Goal: Task Accomplishment & Management: Complete application form

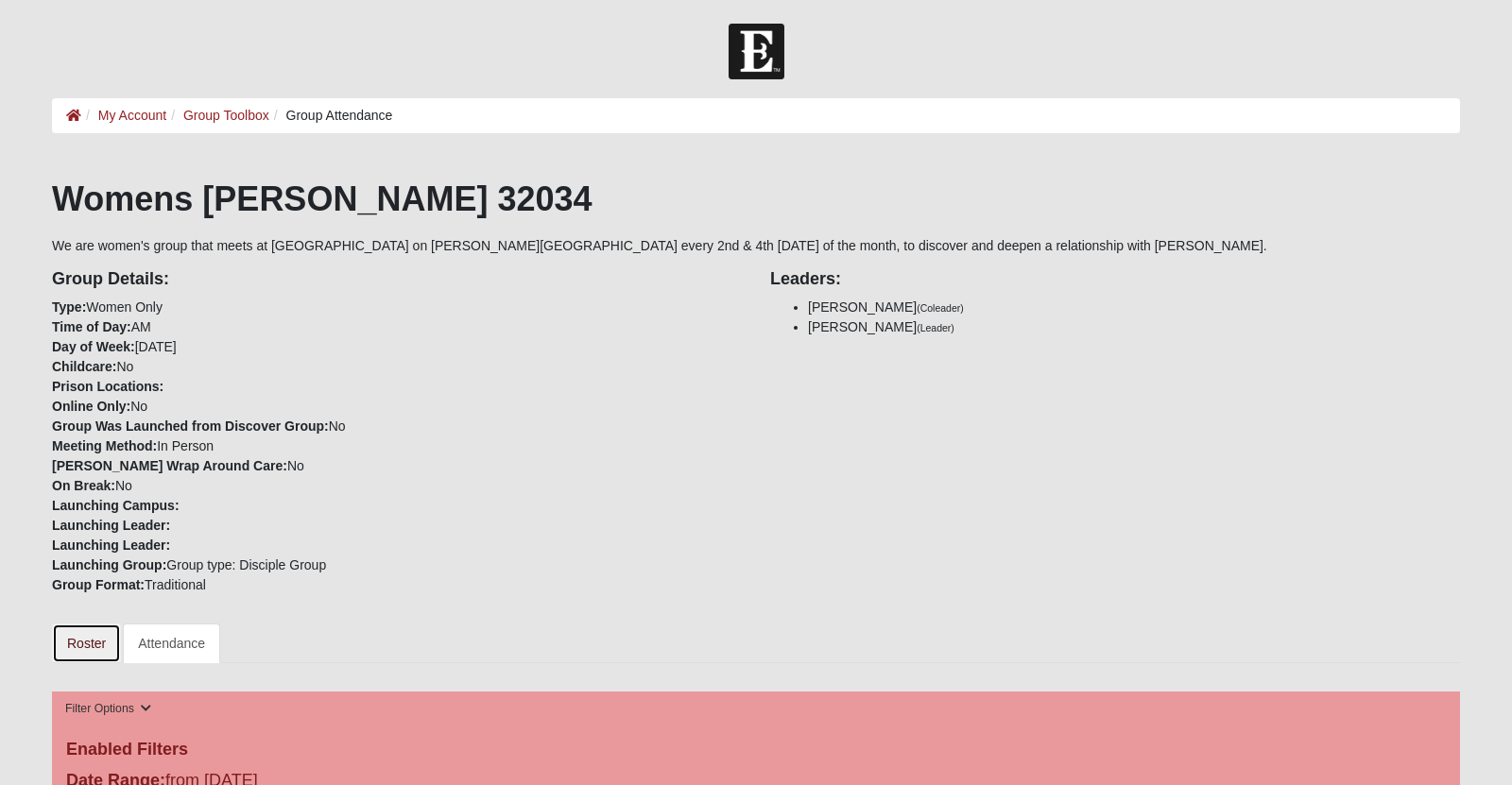
click at [81, 664] on link "Roster" at bounding box center [86, 643] width 69 height 40
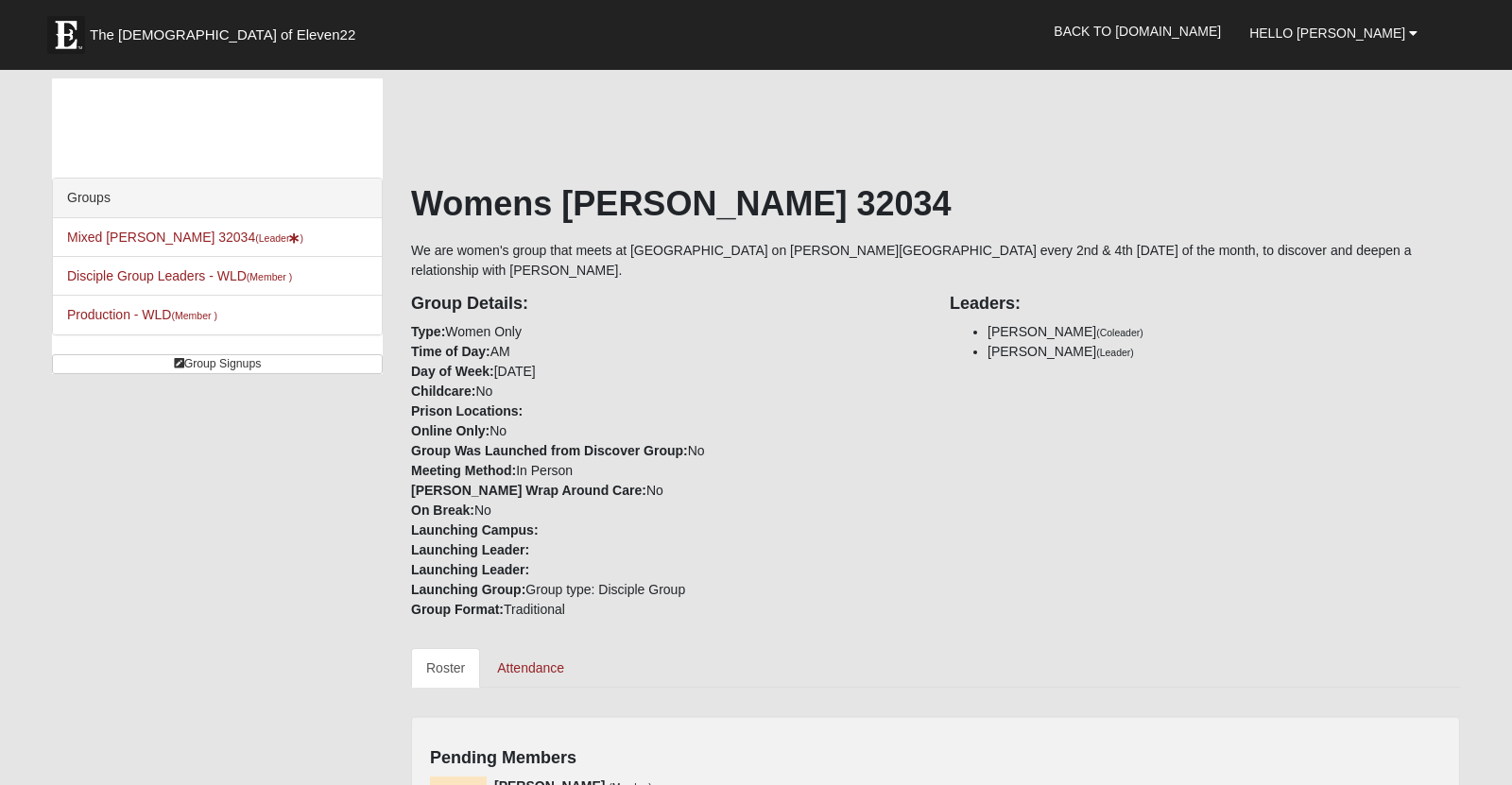
click at [81, 725] on div "Groups Mixed Sanders 32034 (Leader ) Disciple Group Leaders - WLD (Member ) Pro…" at bounding box center [756, 664] width 1436 height 1170
click at [161, 245] on link "Mixed Sanders 32034 (Leader )" at bounding box center [184, 238] width 236 height 16
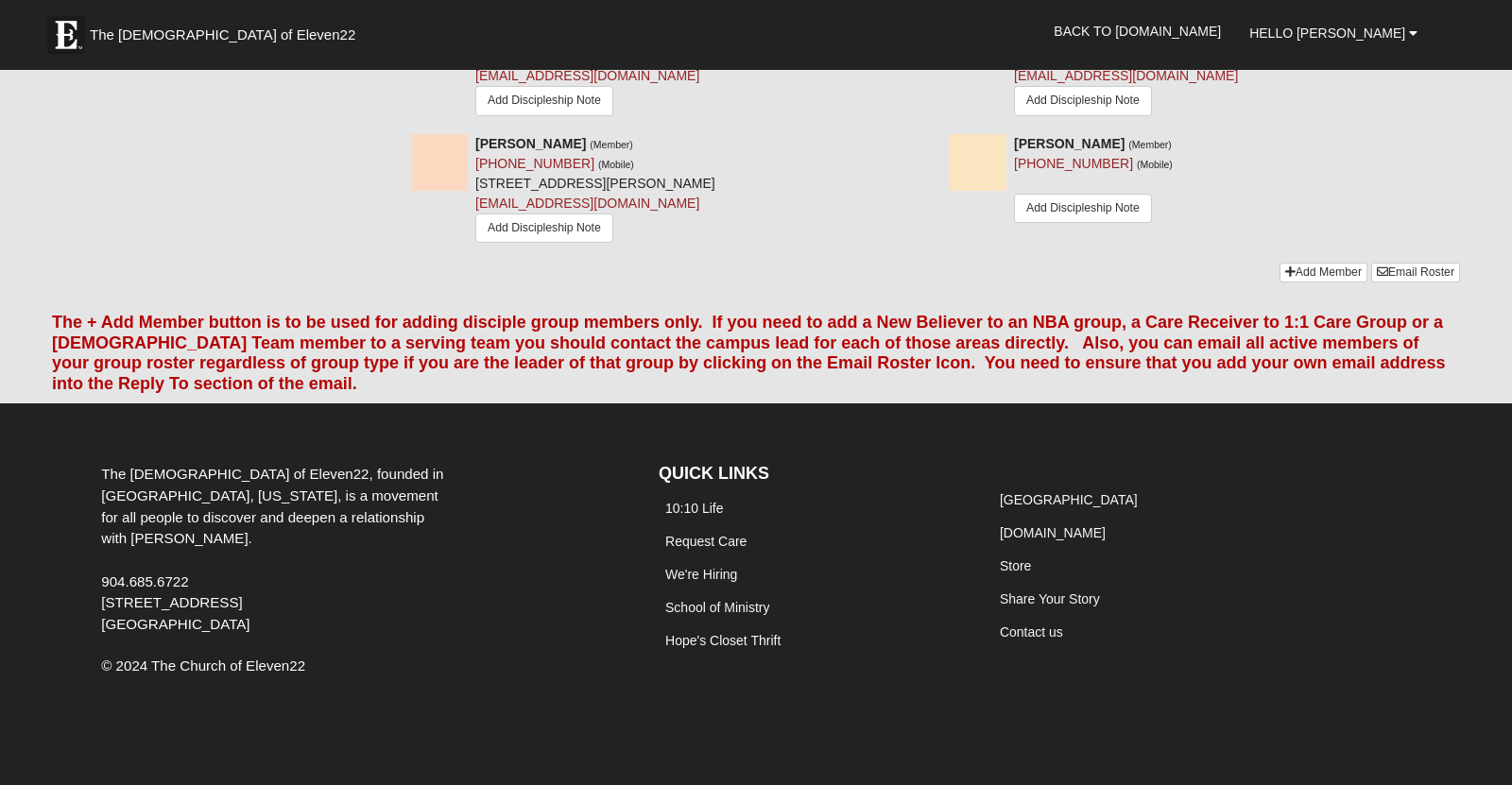
scroll to position [2803, 0]
click at [1280, 282] on link "Add Member" at bounding box center [1324, 273] width 88 height 19
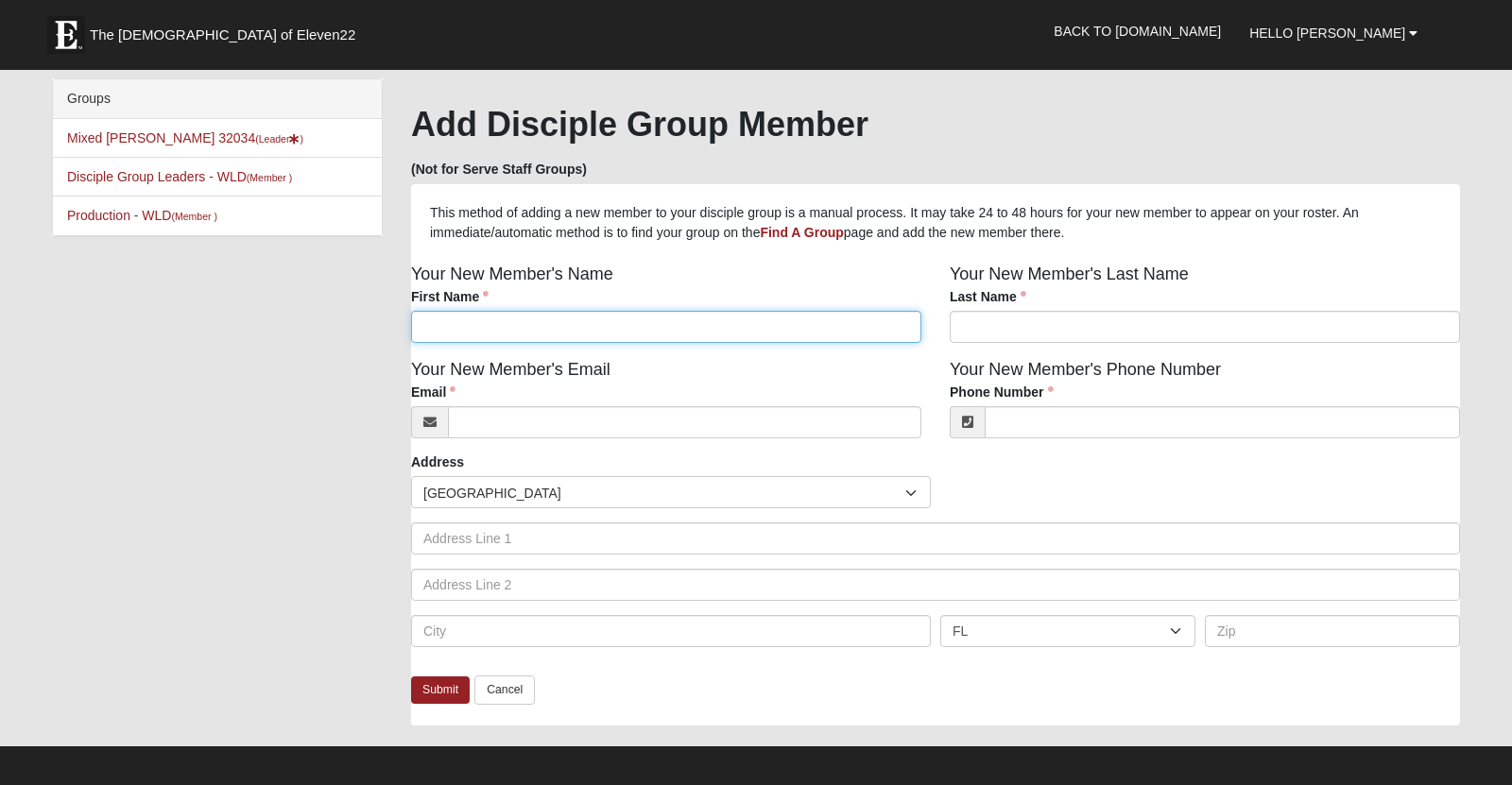
click at [613, 337] on input "First Name" at bounding box center [667, 326] width 510 height 32
type input "Sarah"
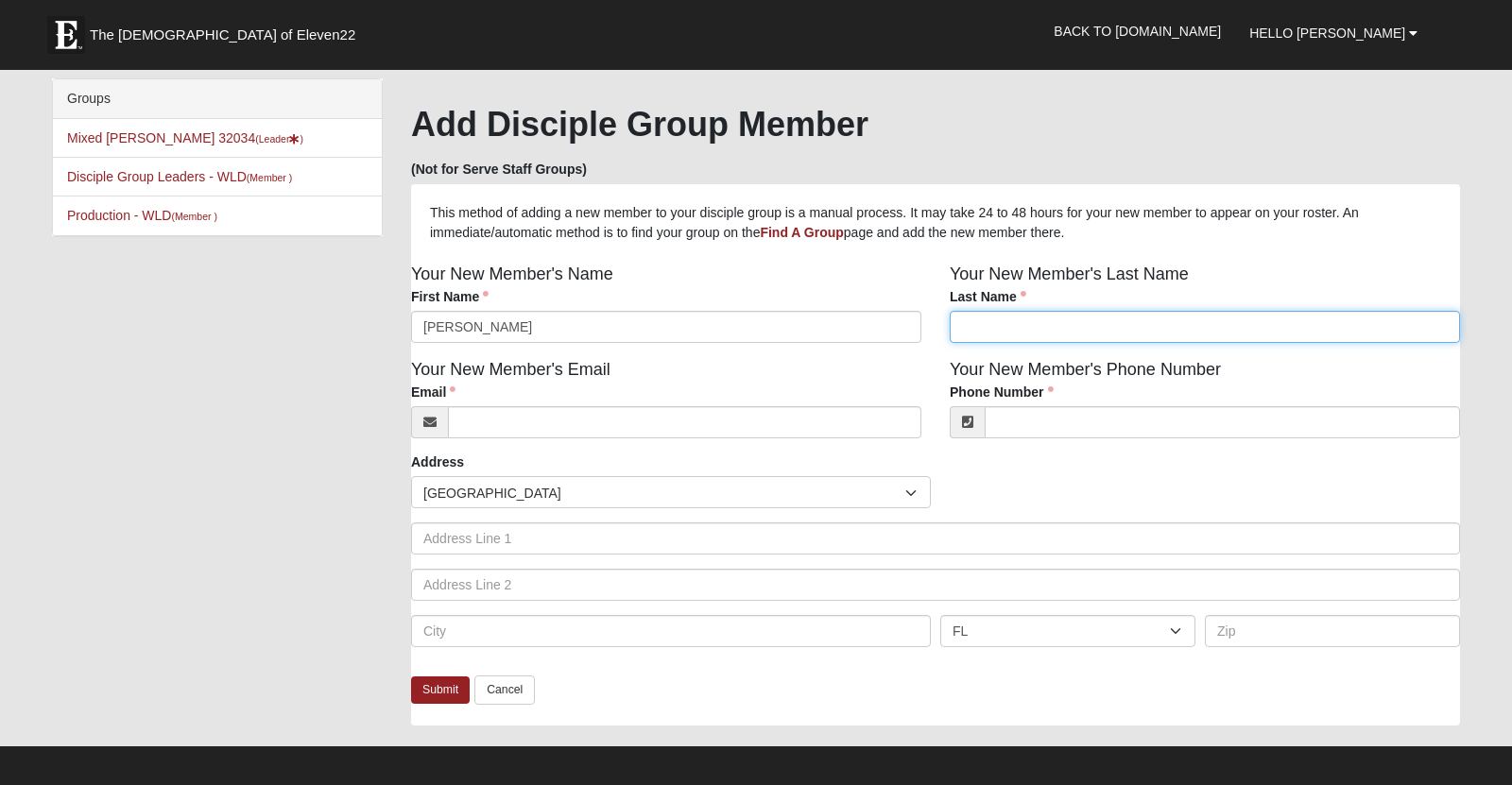
click at [1003, 343] on input "Last Name" at bounding box center [1205, 326] width 510 height 32
type input "Gandarias"
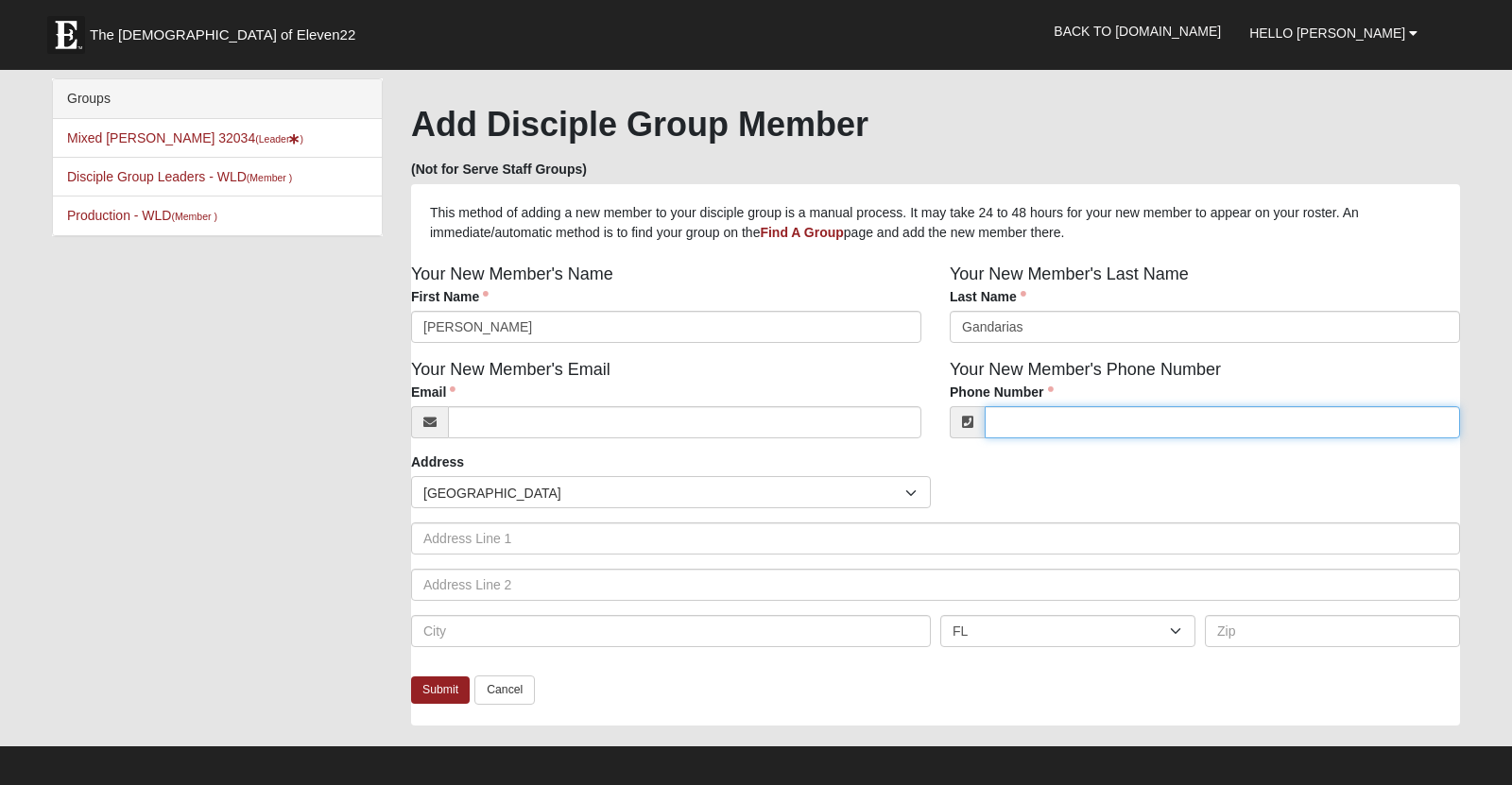
click at [1053, 431] on input "Phone Number" at bounding box center [1223, 422] width 476 height 32
paste input "914-760-6456"
type input "(914) 760-6456"
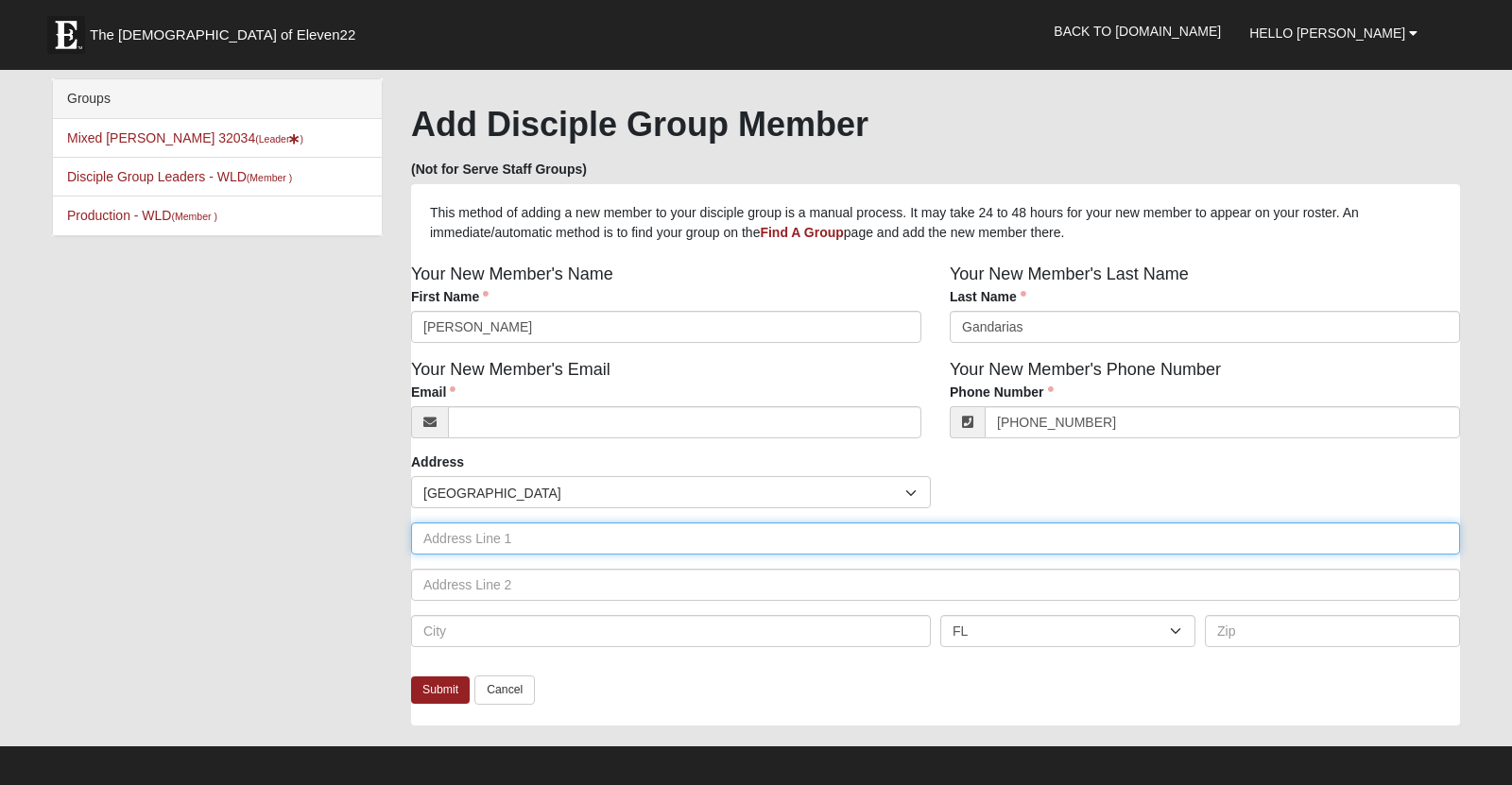
click at [590, 555] on input "text" at bounding box center [936, 539] width 1049 height 32
paste input "514 Continuum Loop, YULEE 32097"
type input "514 Continuum Loop, YULEE 32097"
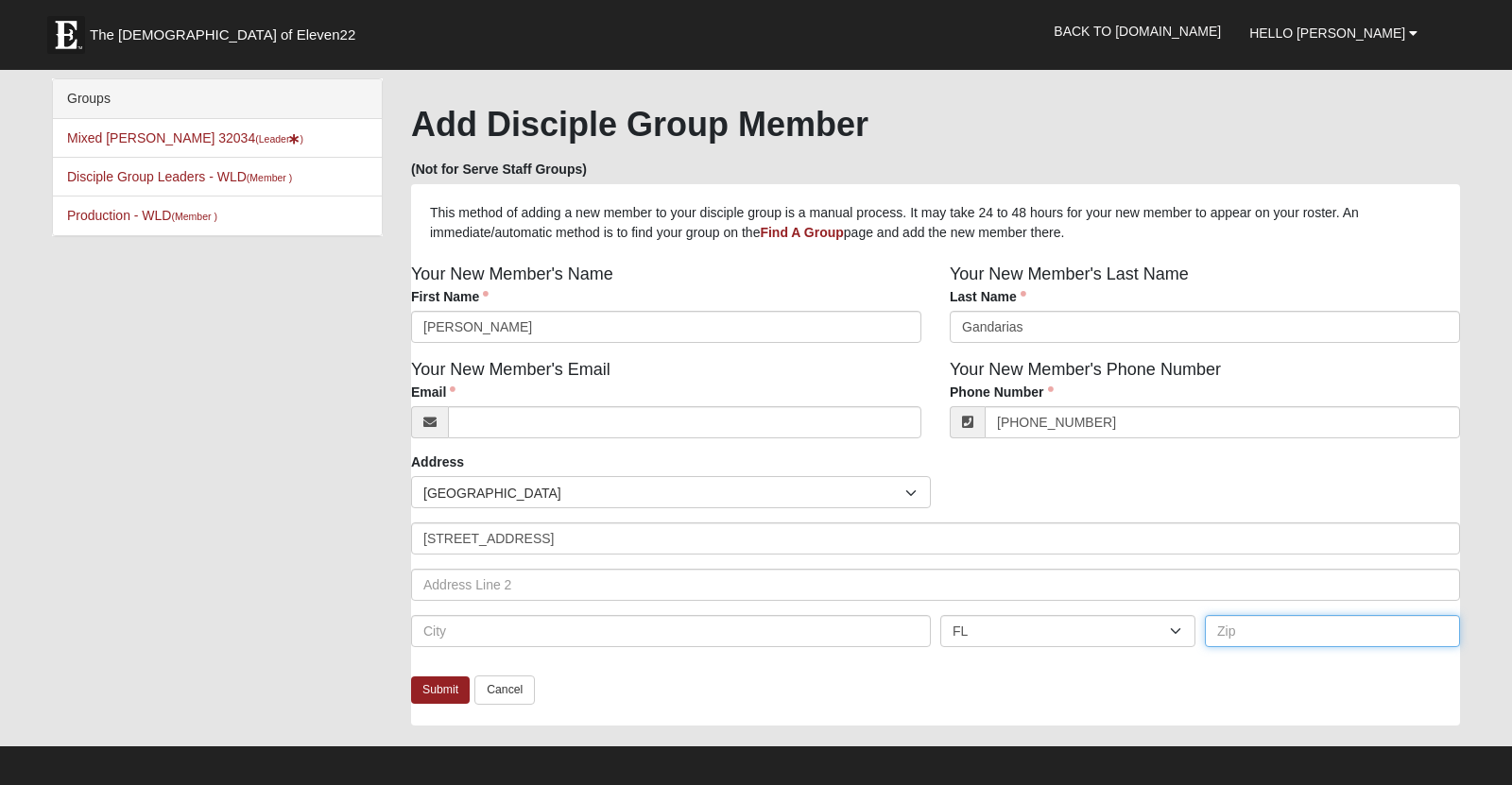
click at [1256, 645] on input "text" at bounding box center [1332, 631] width 255 height 32
type input "32097"
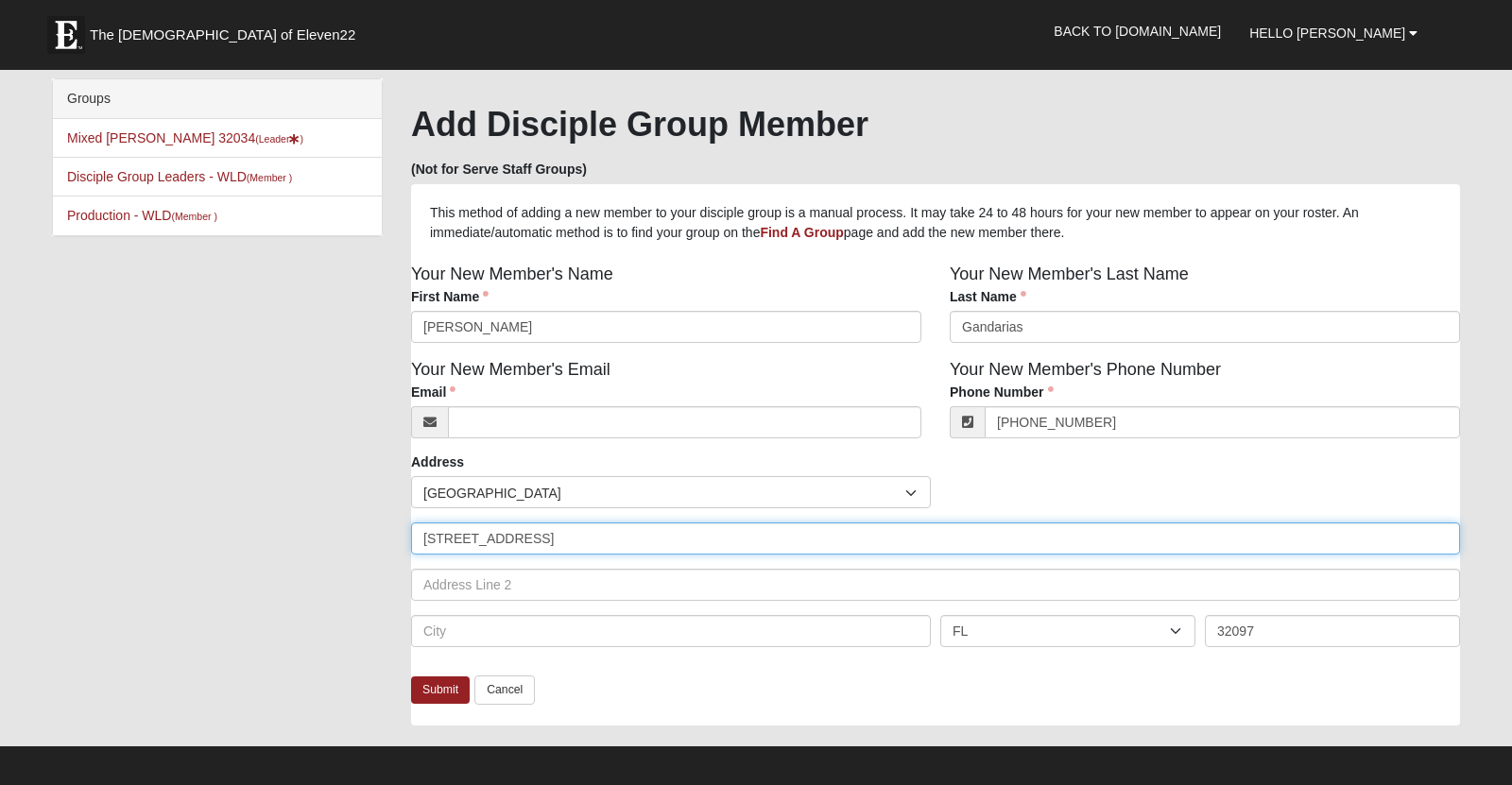
click at [689, 553] on input "514 Continuum Loop, YULEE 32097" at bounding box center [936, 539] width 1049 height 32
type input "514 Continuum Loop,"
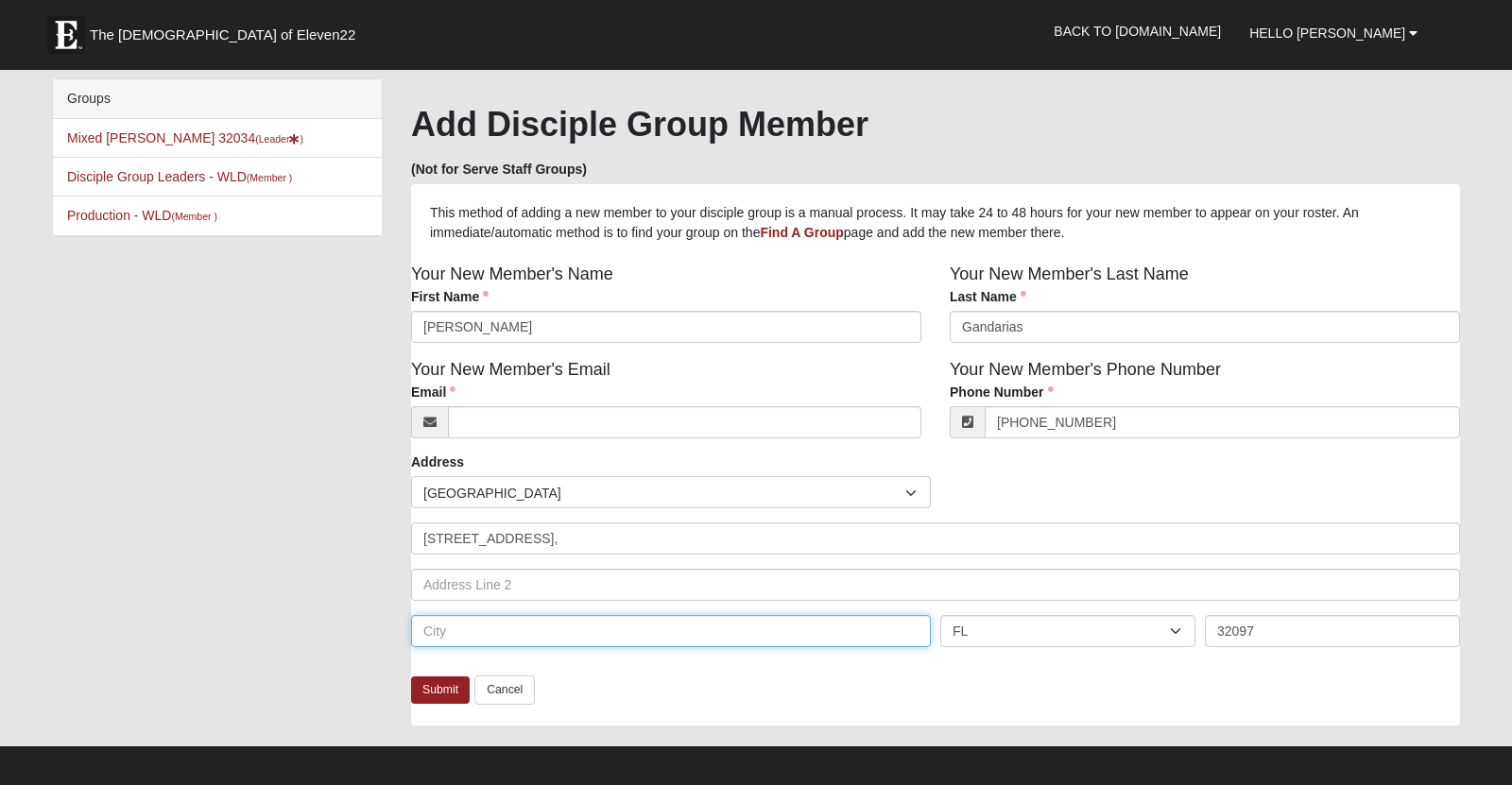
click at [498, 642] on input "text" at bounding box center [672, 631] width 520 height 32
type input "Yulee"
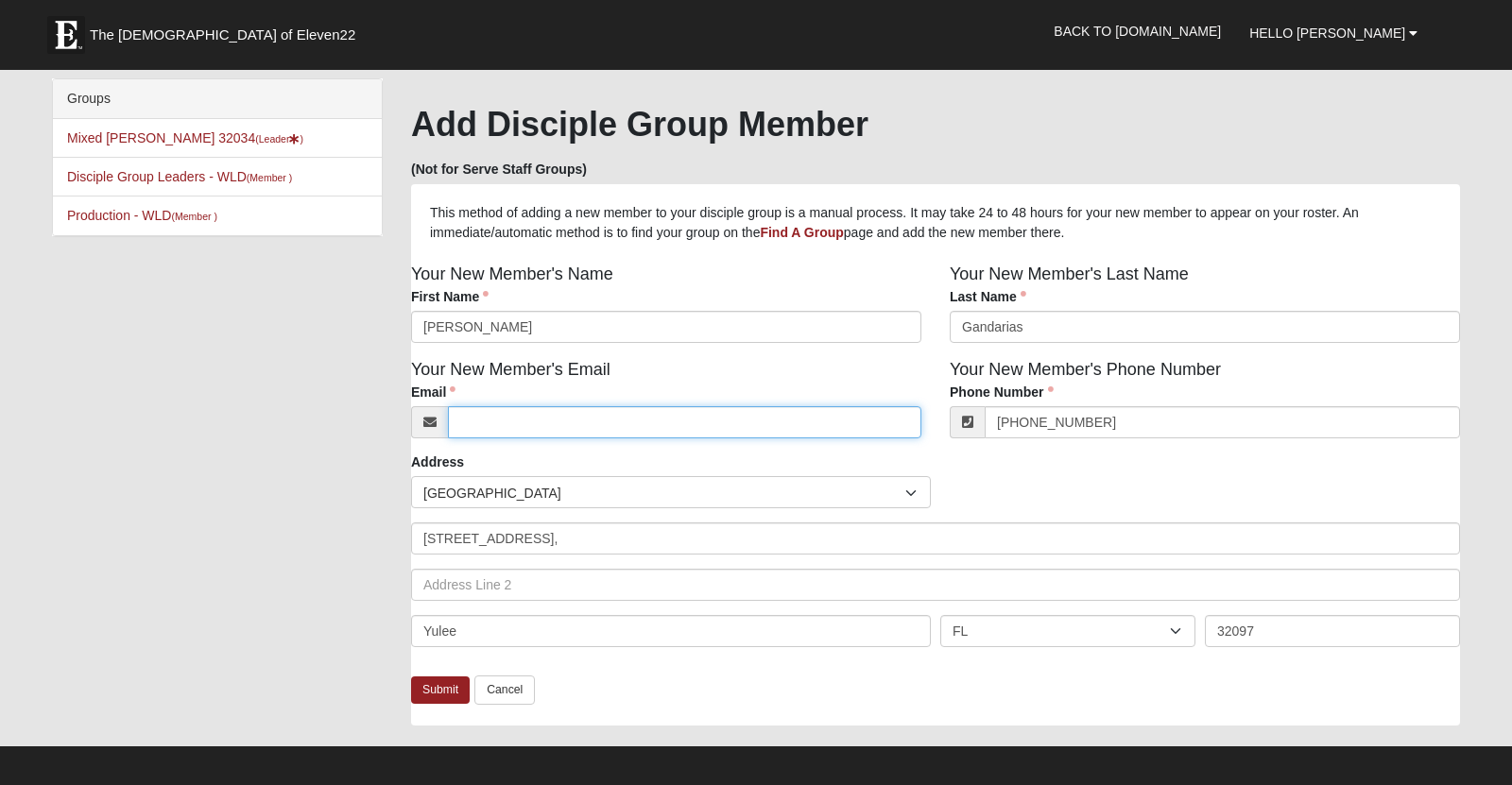
click at [542, 439] on input "Email" at bounding box center [685, 422] width 474 height 32
paste input "sgandi48@gmail.com"
type input "sgandi48@gmail.com"
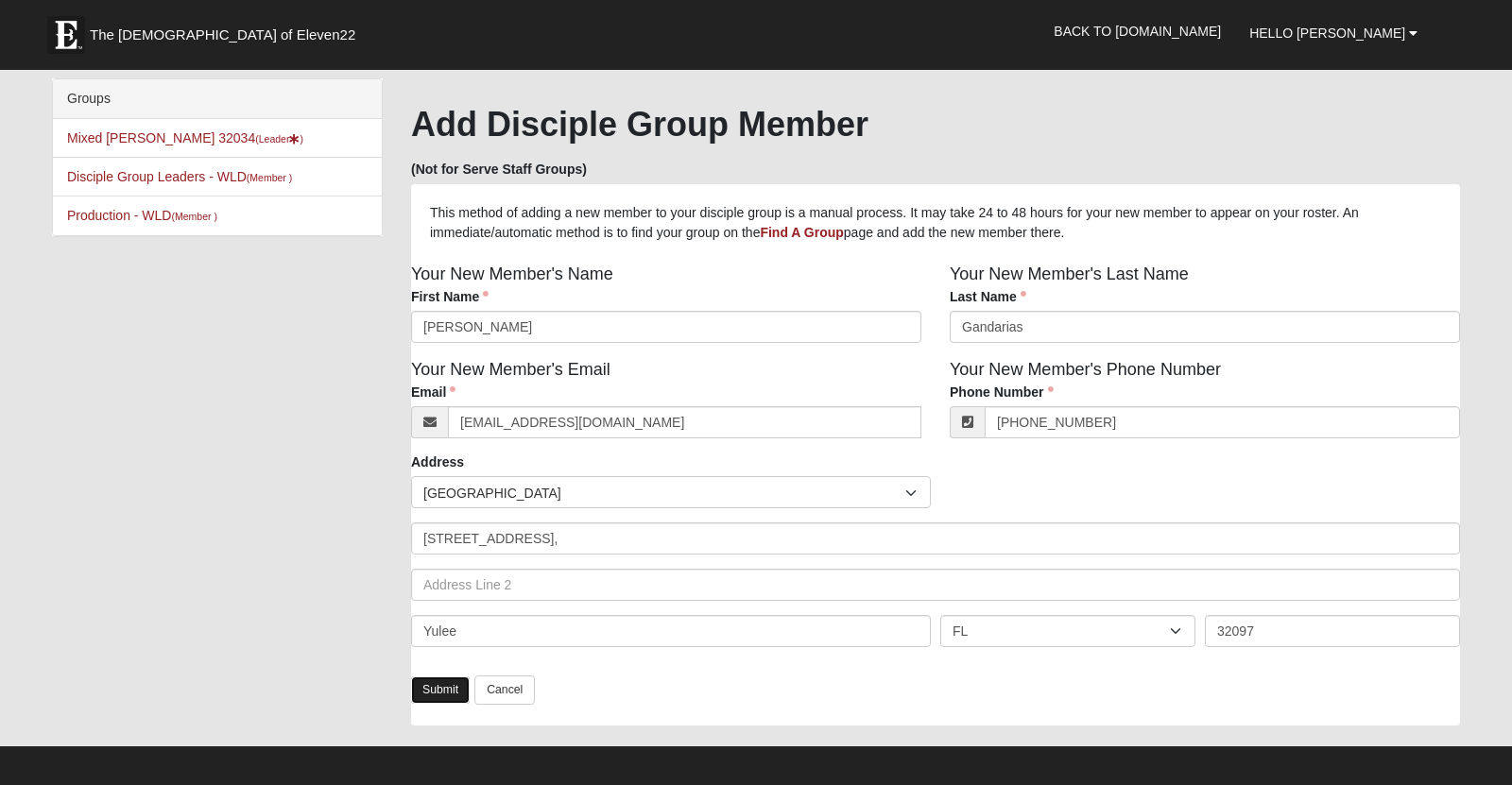
click at [444, 704] on link "Submit" at bounding box center [441, 690] width 58 height 27
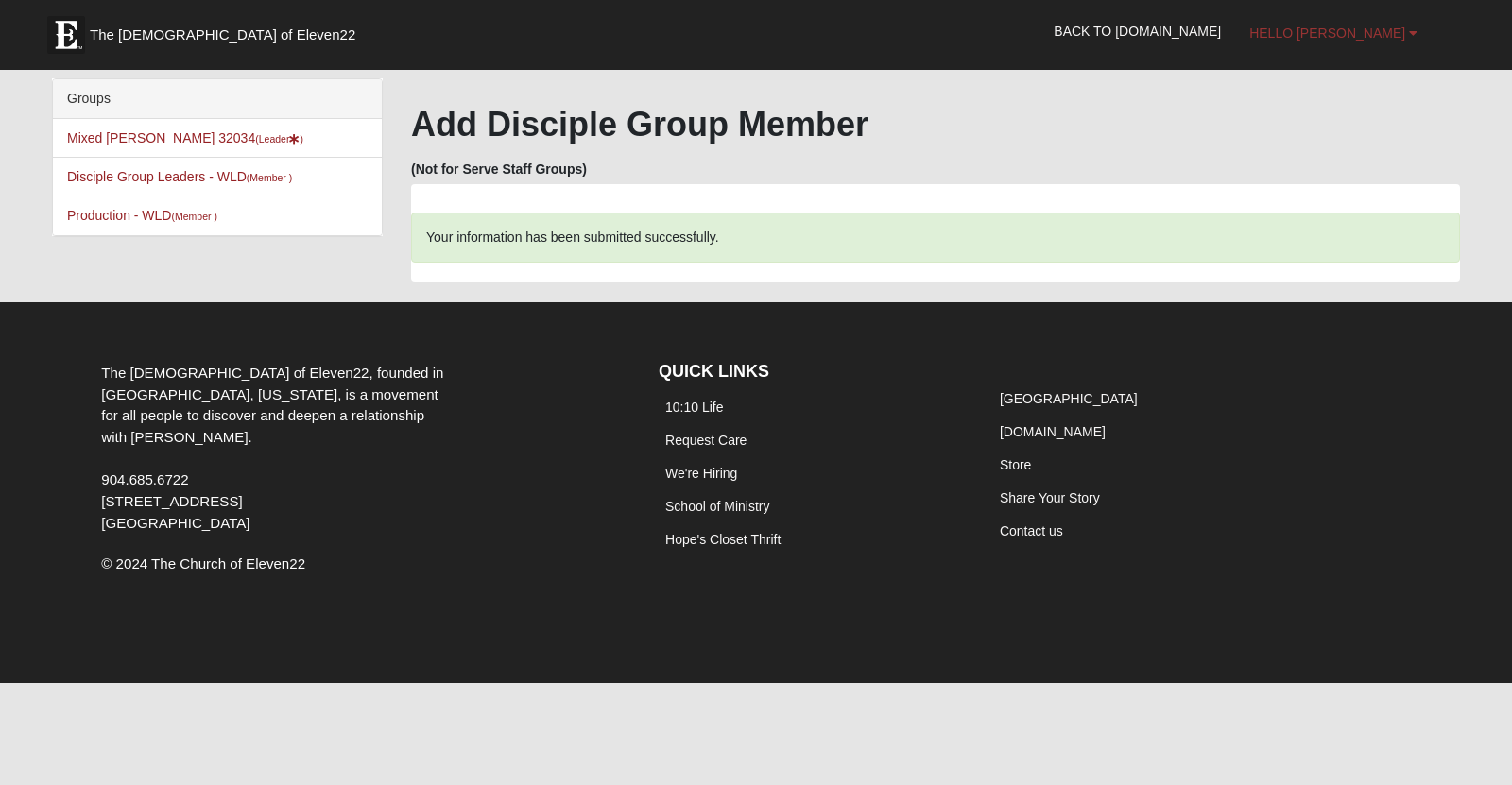
click at [1417, 31] on b at bounding box center [1413, 33] width 9 height 14
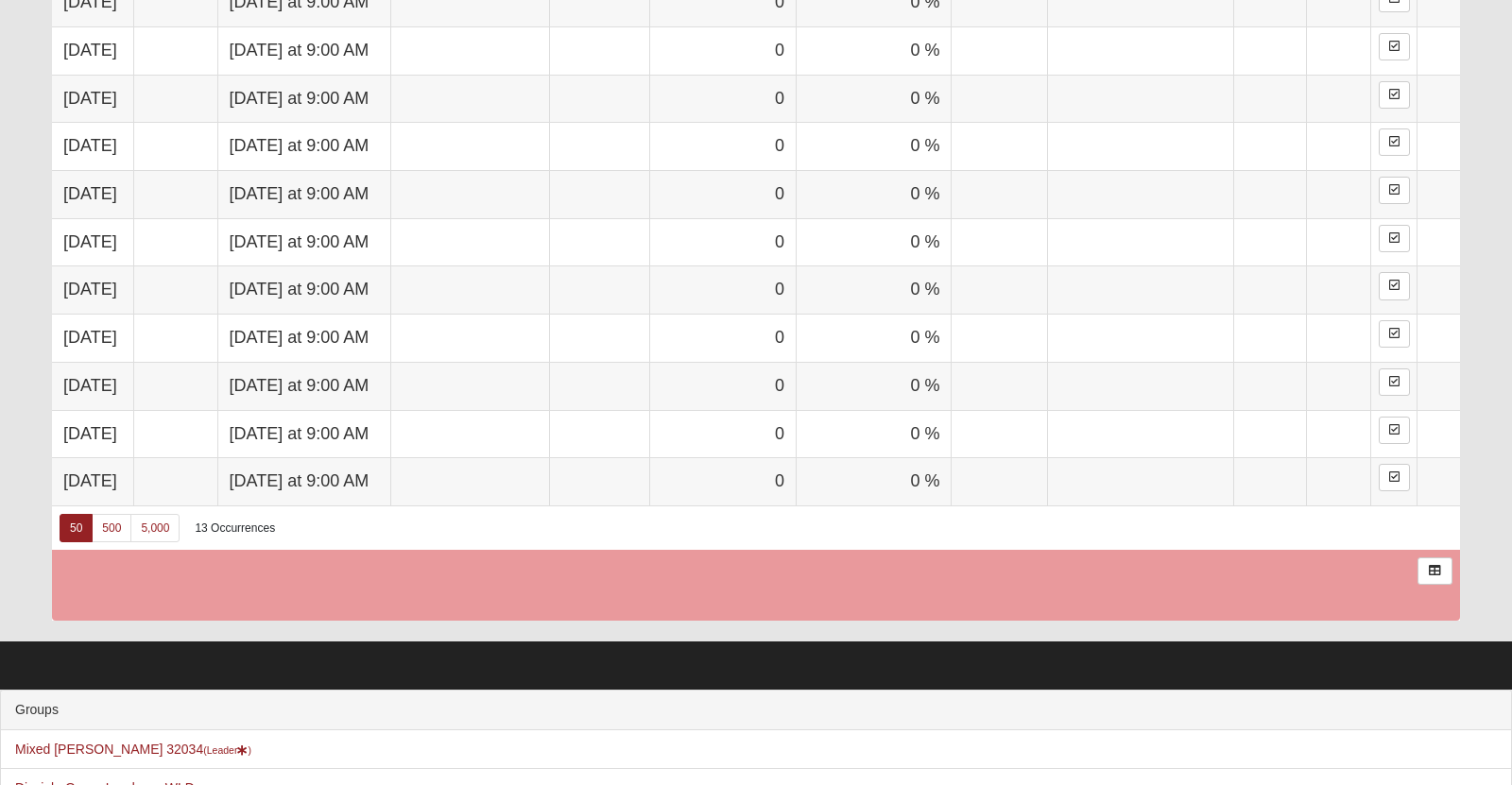
scroll to position [1261, 0]
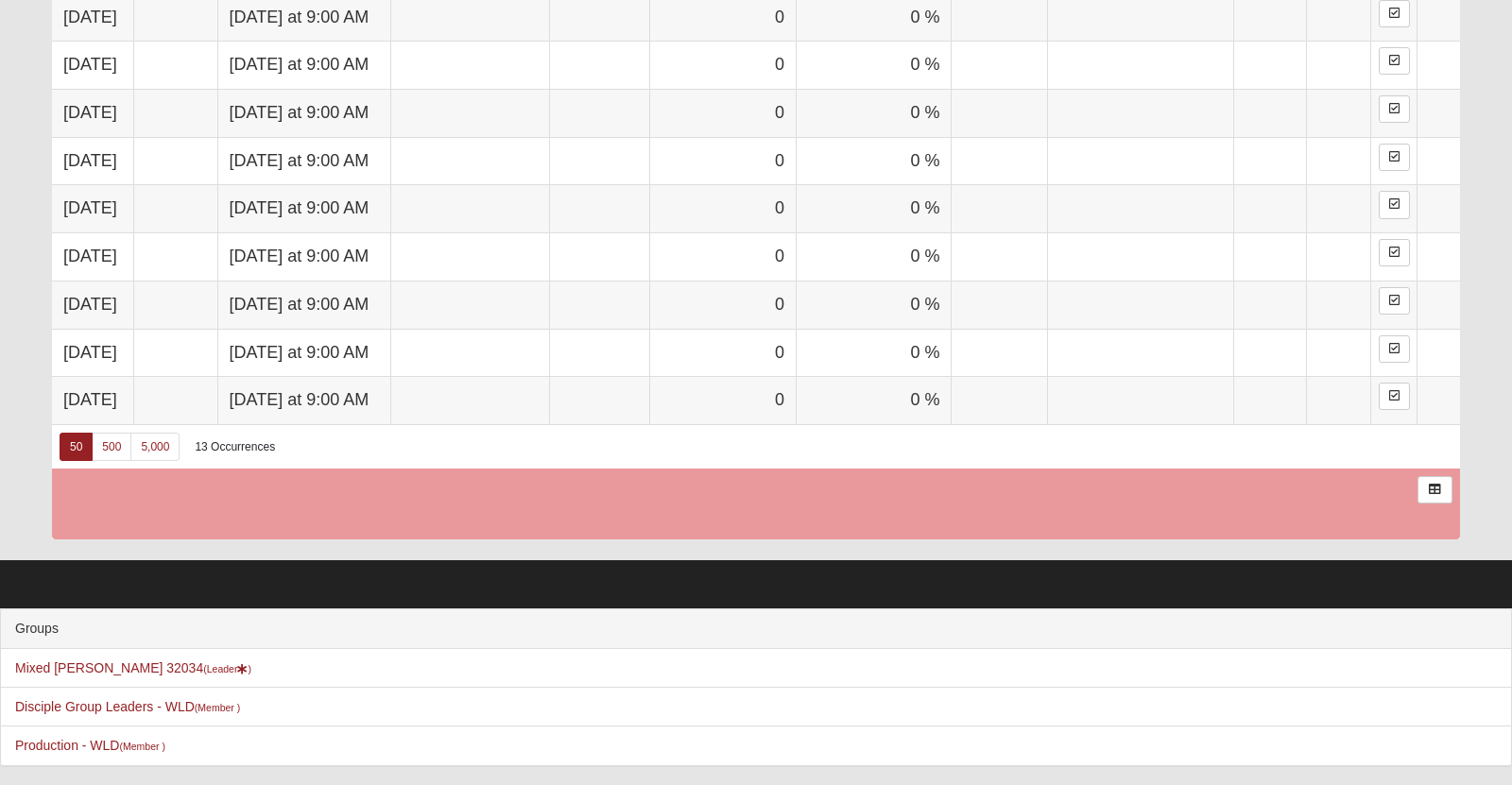
click at [416, 510] on td at bounding box center [756, 504] width 1408 height 71
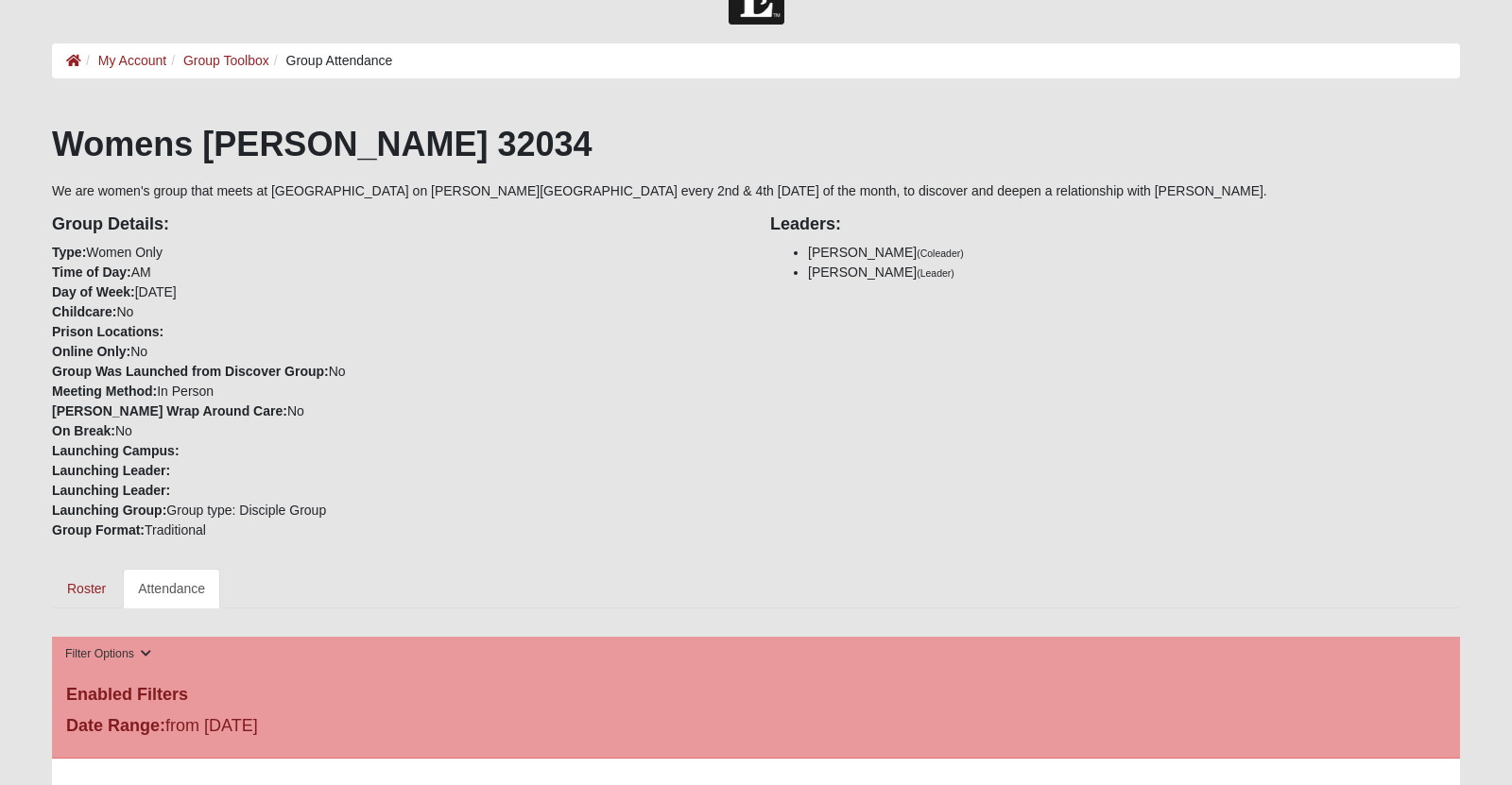
scroll to position [0, 0]
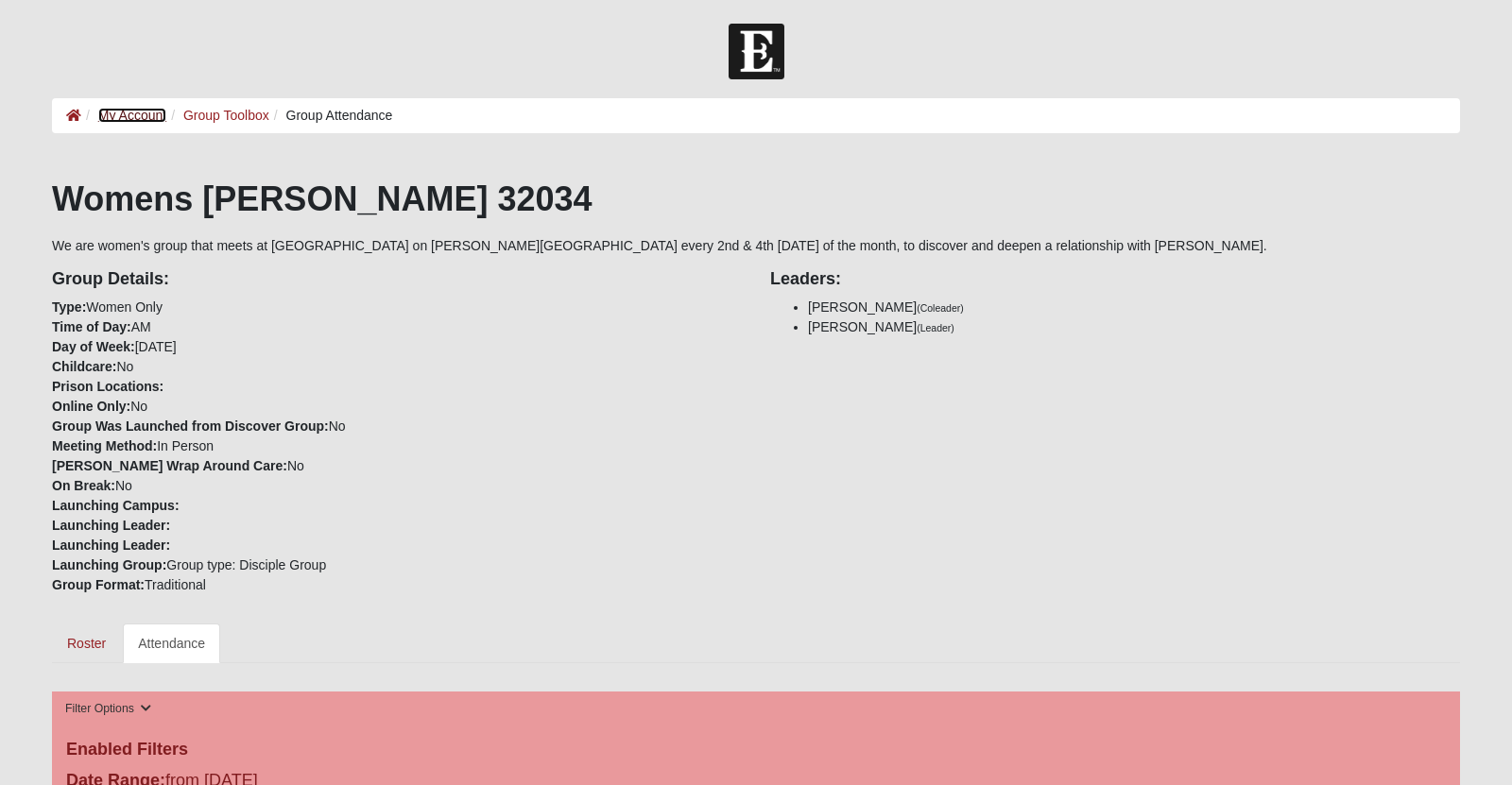
click at [119, 122] on link "My Account" at bounding box center [132, 115] width 68 height 16
click at [116, 117] on link "My Account" at bounding box center [132, 115] width 68 height 16
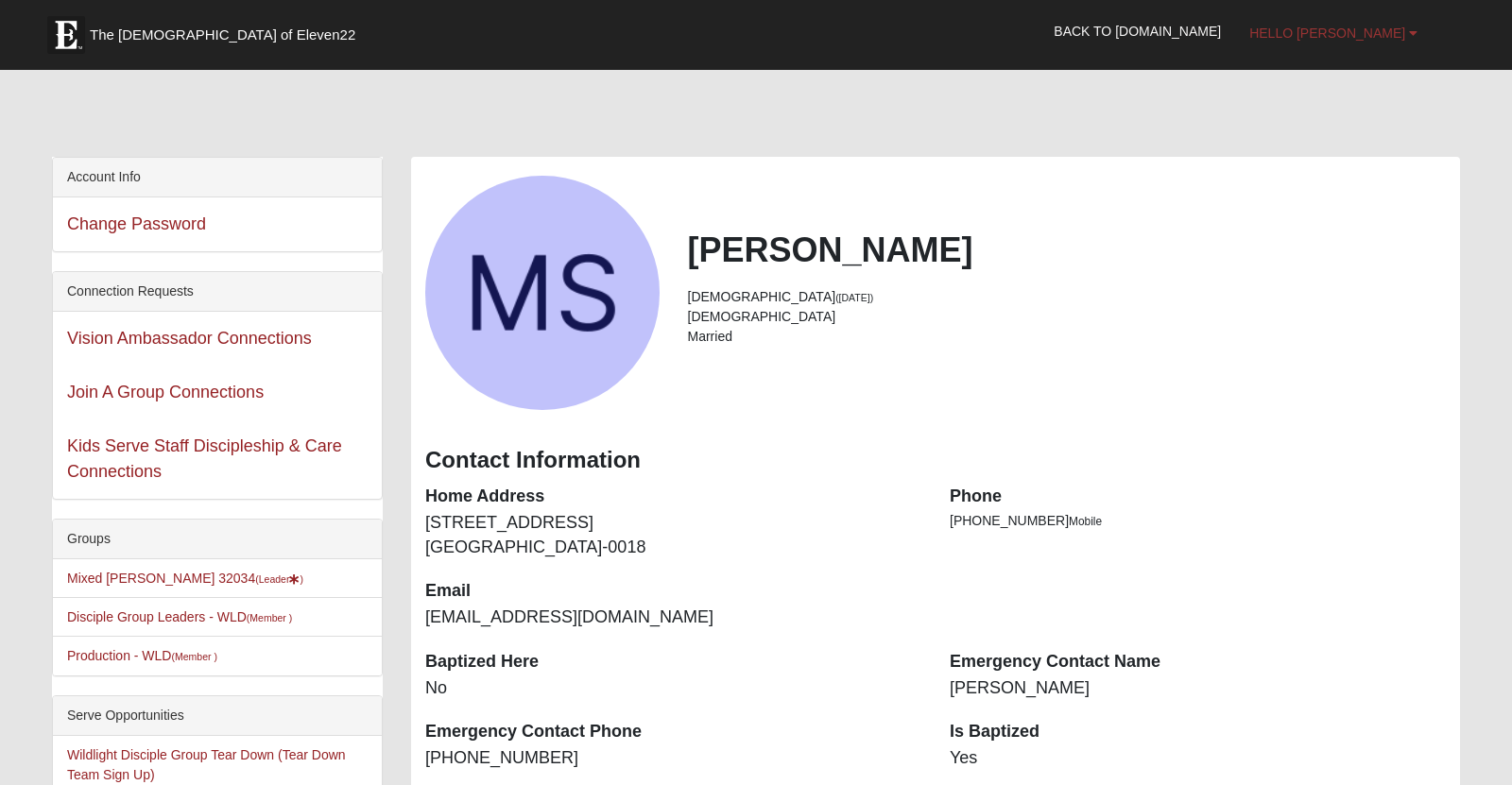
click at [1367, 37] on span "Hello Michael" at bounding box center [1328, 33] width 156 height 16
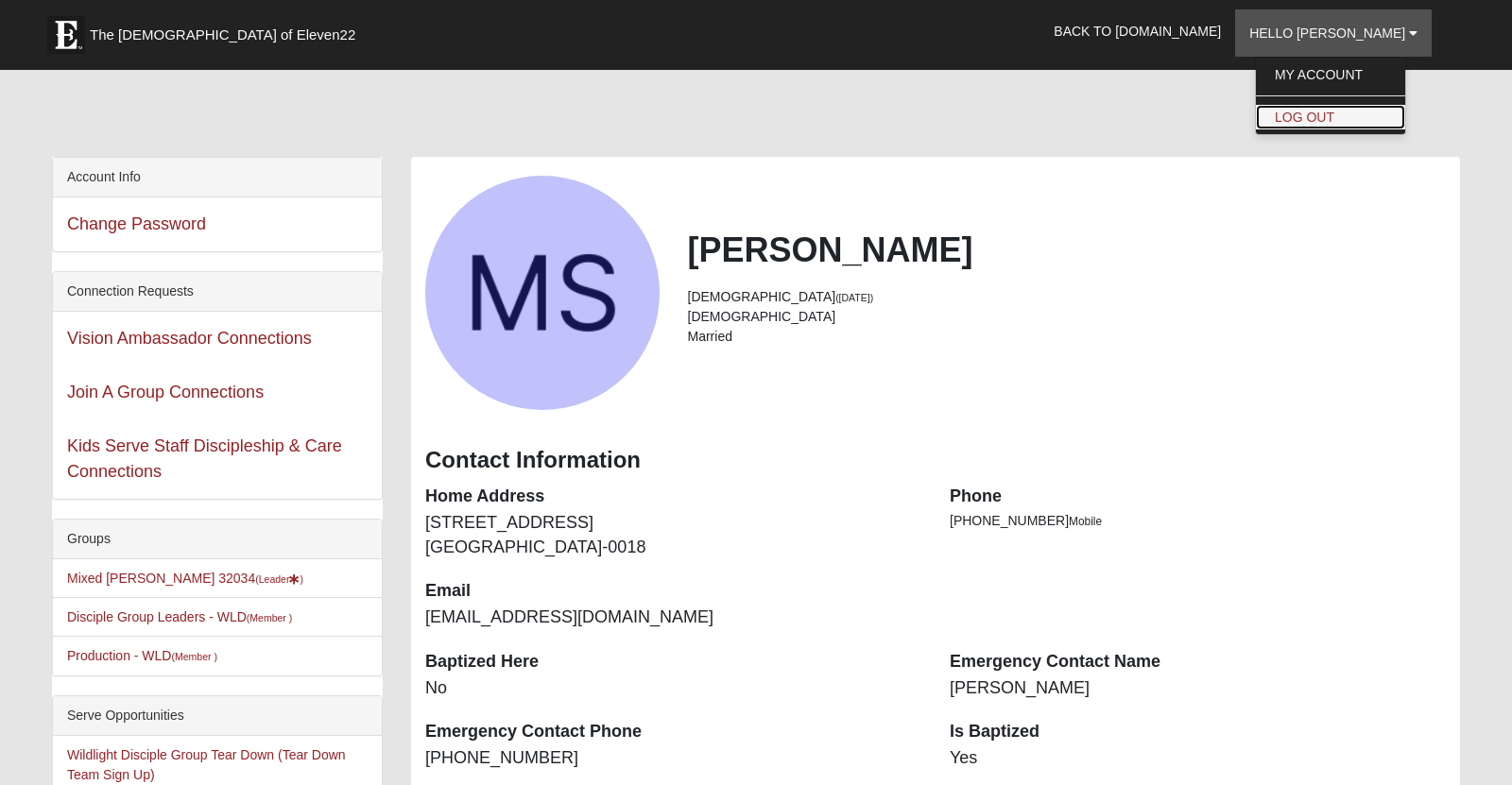
click at [1347, 114] on link "Log Out" at bounding box center [1331, 116] width 149 height 24
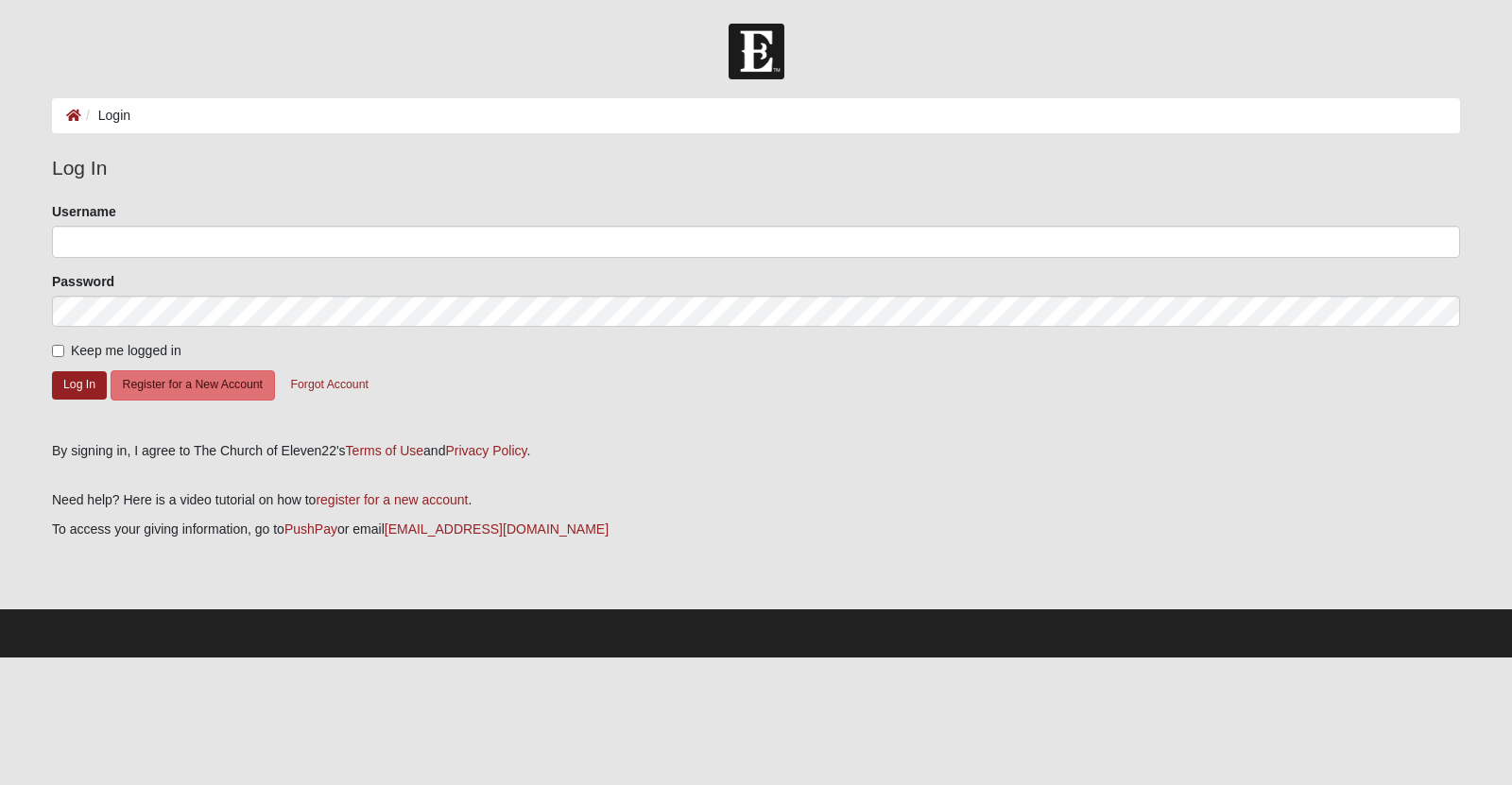
click at [1498, 479] on form "Log In Login Login Error Log In Please correct the following: Username Password…" at bounding box center [756, 340] width 1512 height 634
click at [970, 19] on body "Log In Login Login Error Log In Please correct the following: Username Msanders…" at bounding box center [756, 329] width 1512 height 658
click at [52, 258] on div at bounding box center [52, 258] width 0 height 0
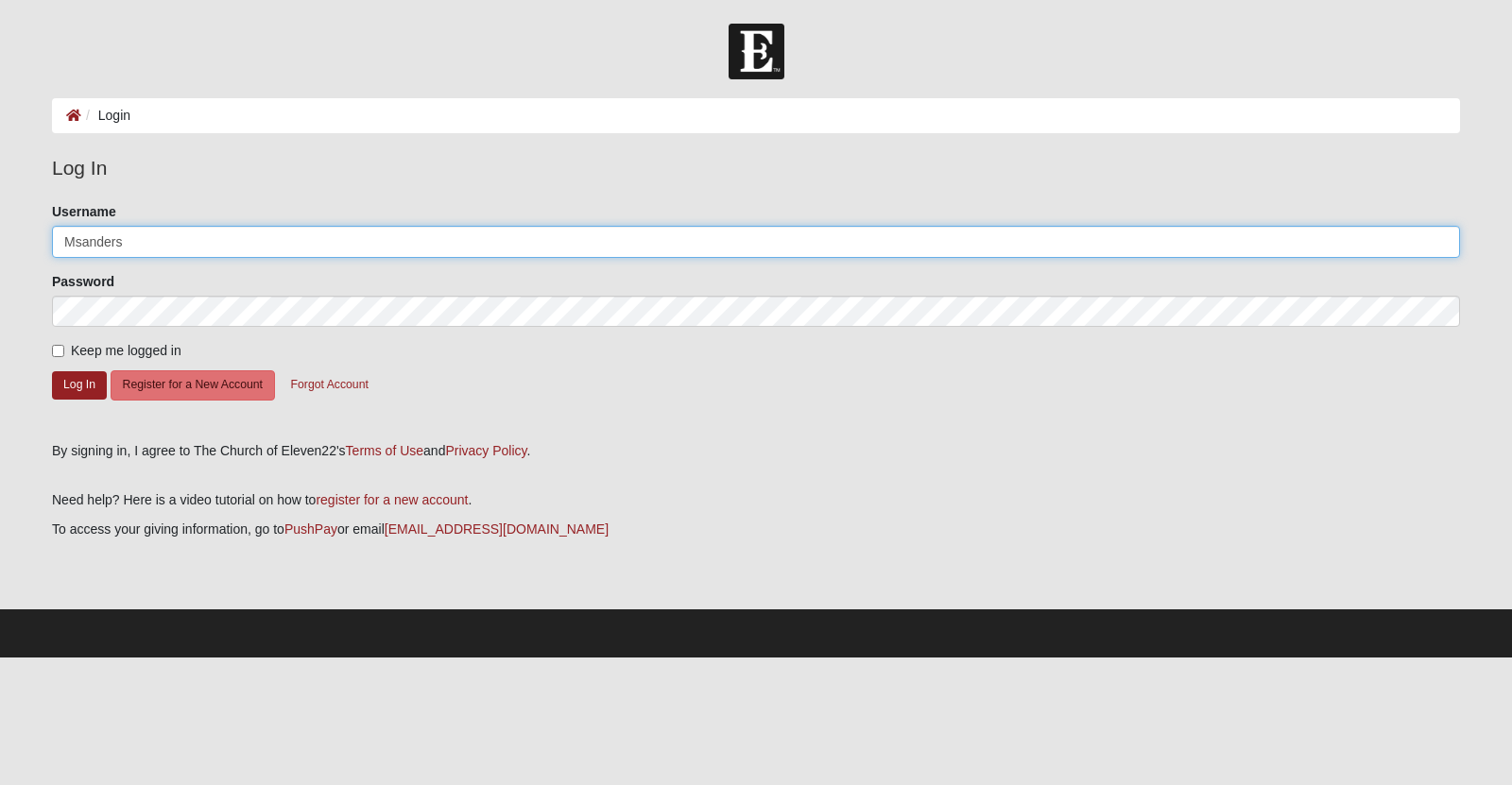
click at [52, 258] on div at bounding box center [52, 258] width 0 height 0
click at [128, 242] on input "Msanders" at bounding box center [756, 242] width 1408 height 32
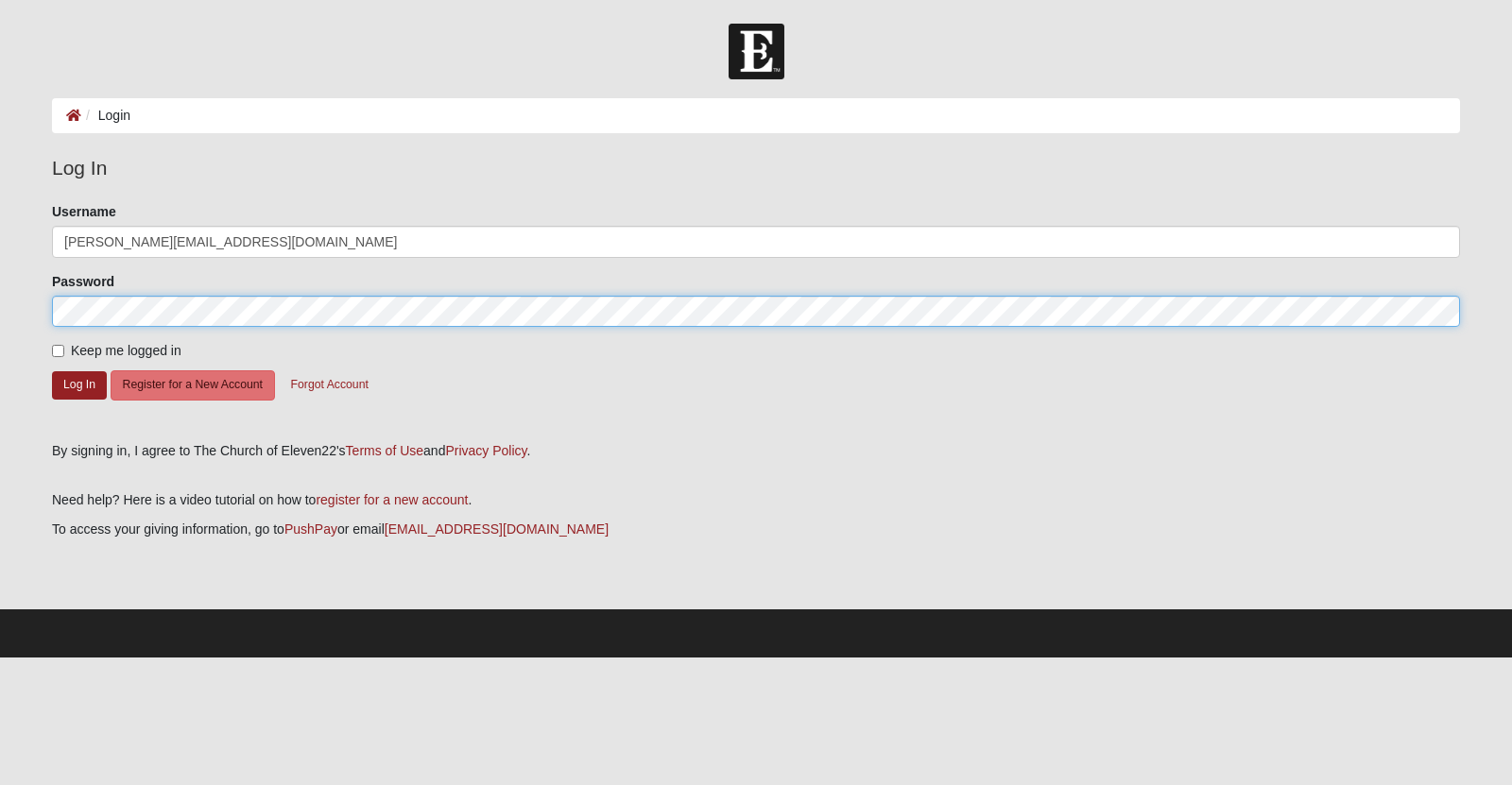
click at [52, 372] on button "Log In" at bounding box center [80, 385] width 54 height 27
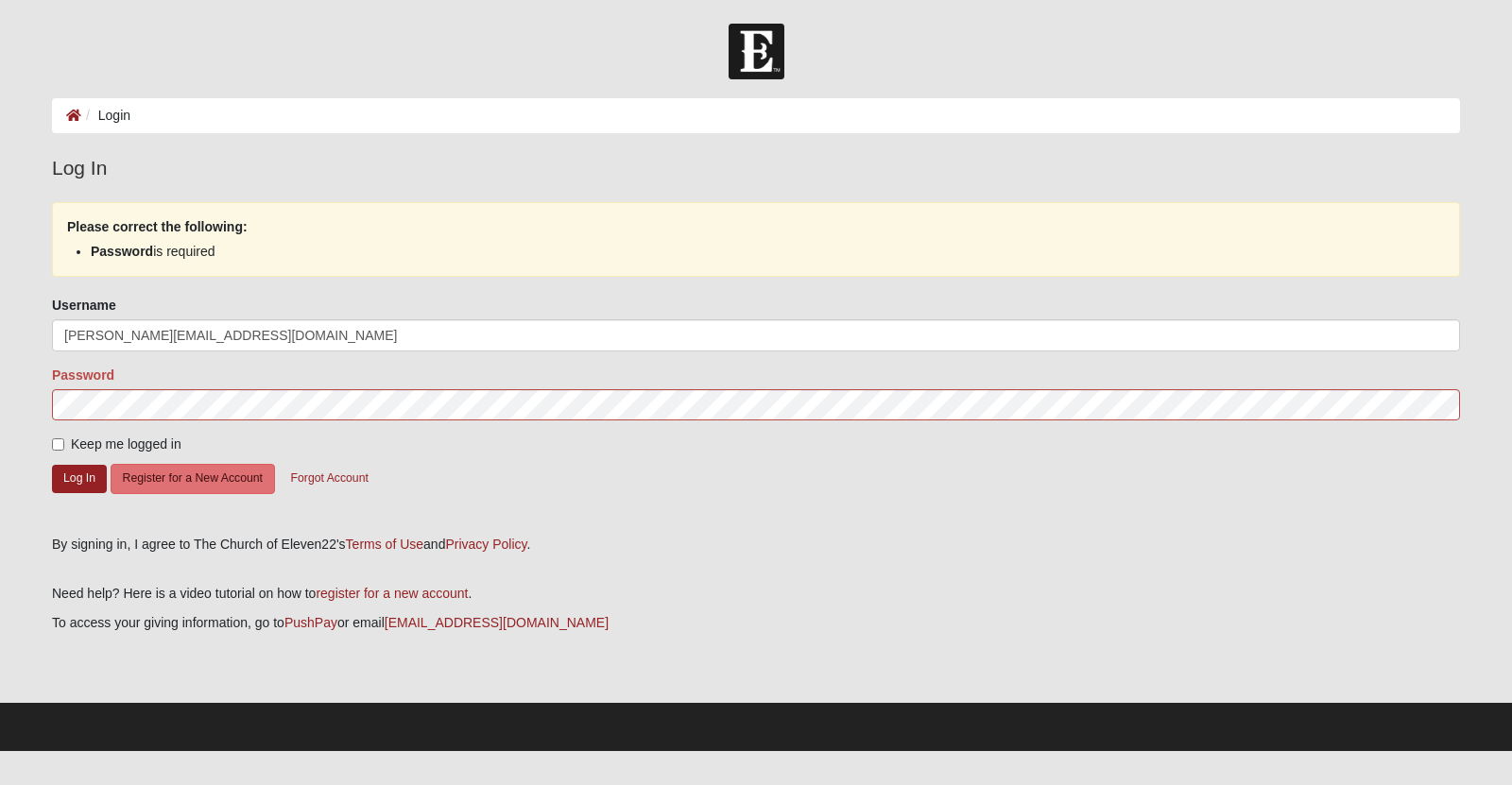
click at [822, 634] on p "To access your giving information, go to PushPay or email giving@coe22.com" at bounding box center [756, 623] width 1408 height 19
click at [1069, 645] on div "Need help? Here is a video tutorial on how to register for a new account . To a…" at bounding box center [756, 623] width 1408 height 137
click at [385, 400] on div "Password" at bounding box center [756, 393] width 1408 height 55
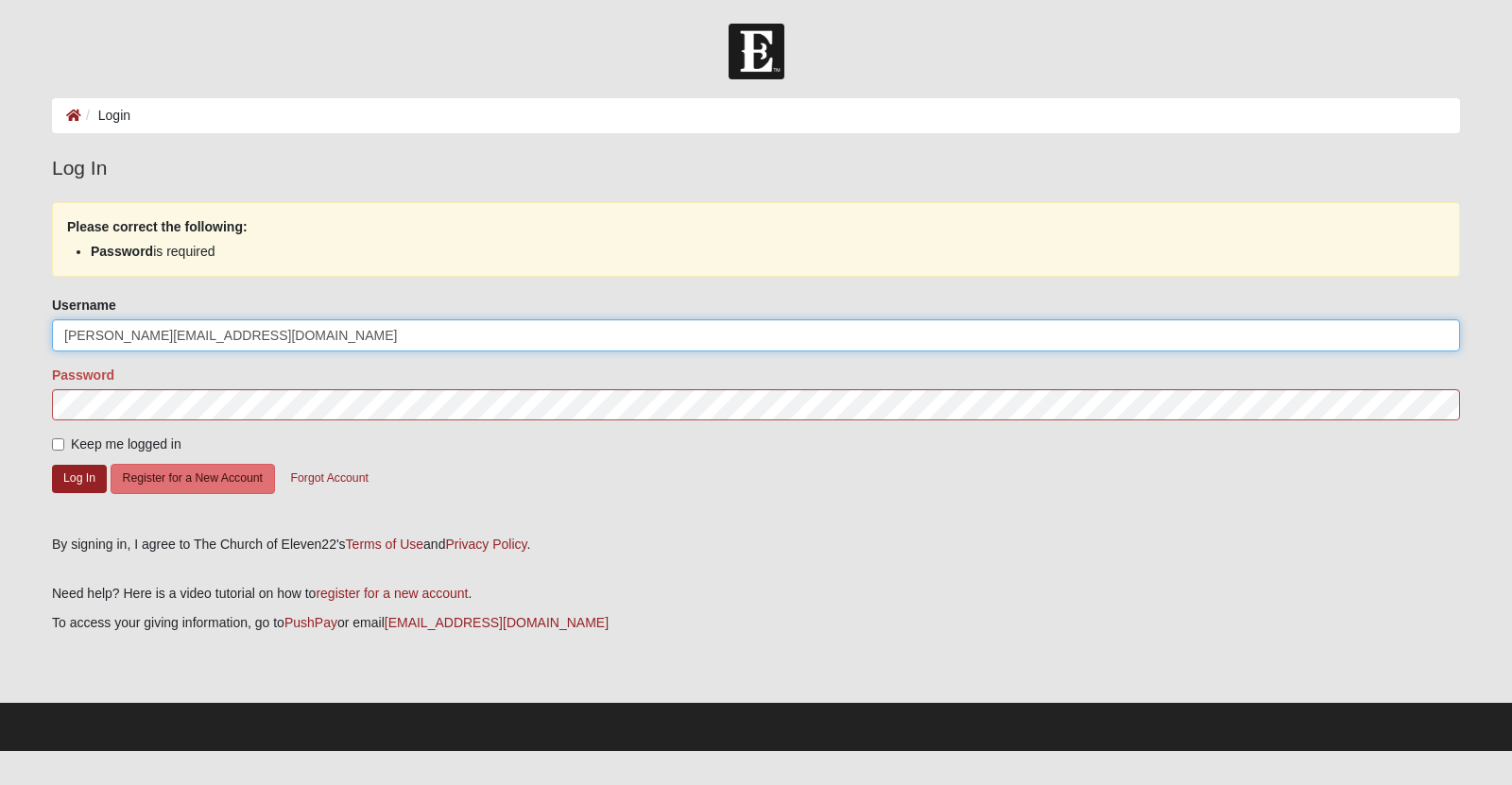
click at [234, 351] on input "[PERSON_NAME][EMAIL_ADDRESS][DOMAIN_NAME]" at bounding box center [756, 335] width 1408 height 32
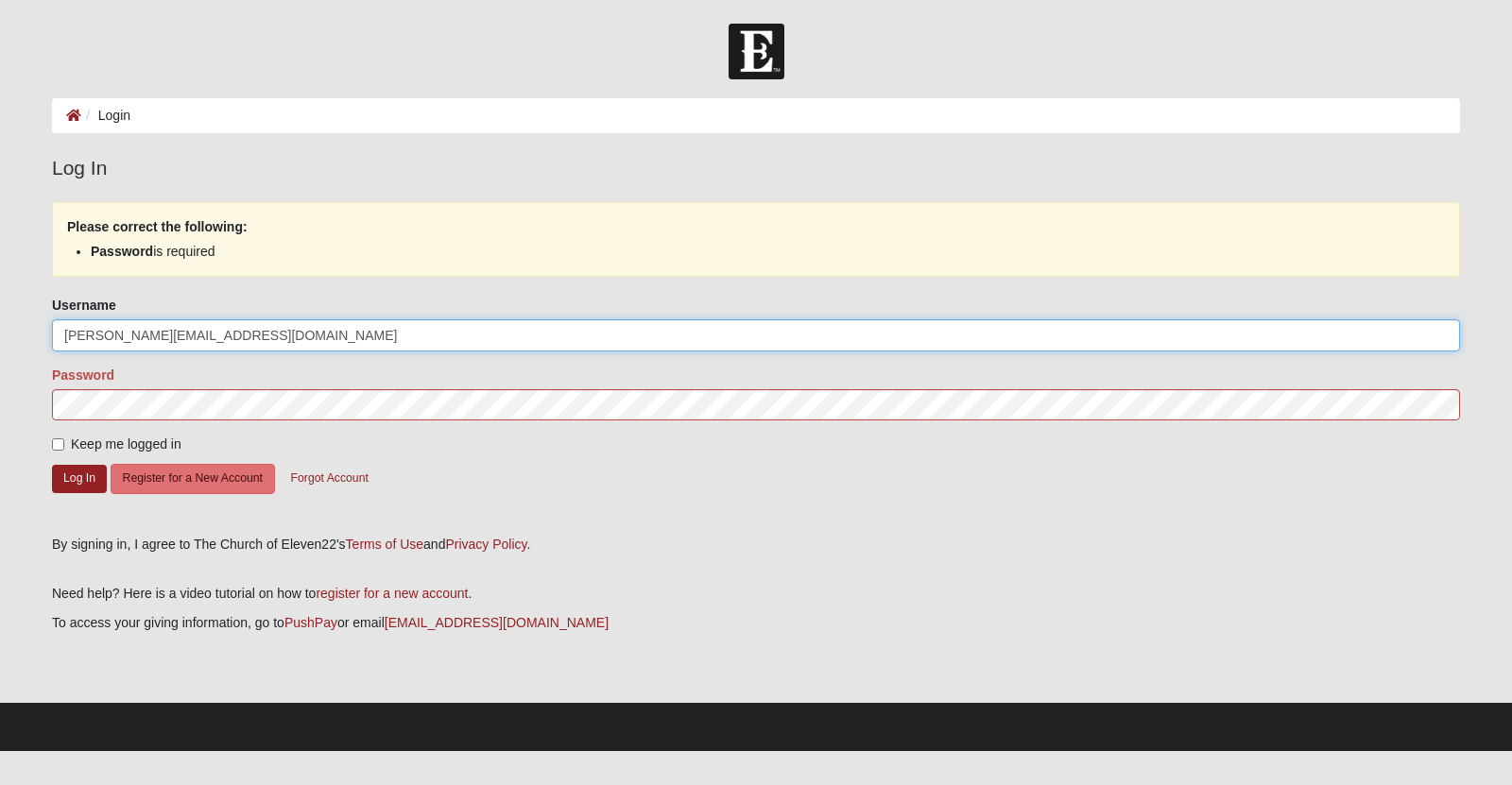
type input "[PERSON_NAME][EMAIL_ADDRESS][DOMAIN_NAME]"
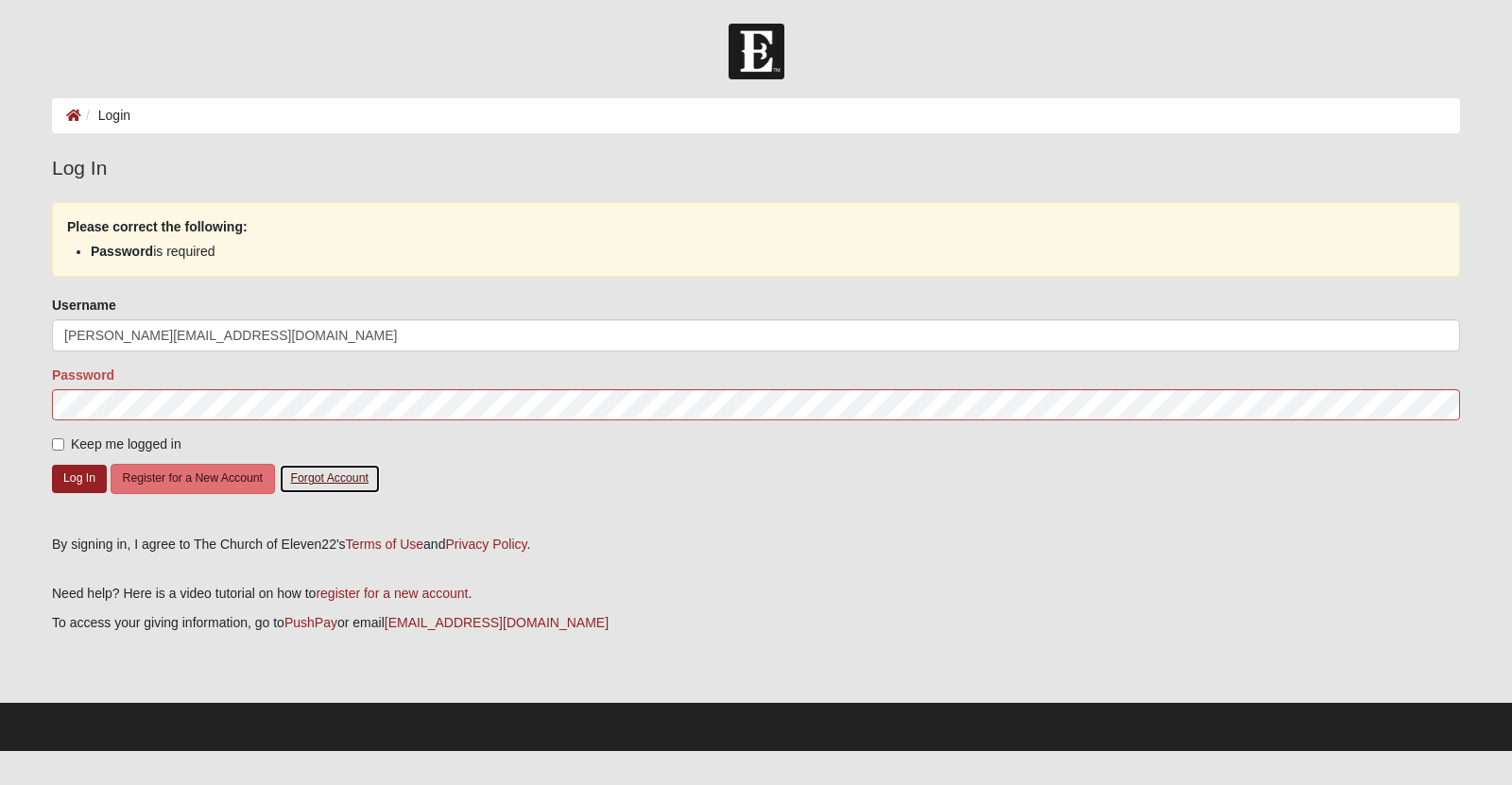
click at [363, 493] on button "Forgot Account" at bounding box center [329, 478] width 102 height 29
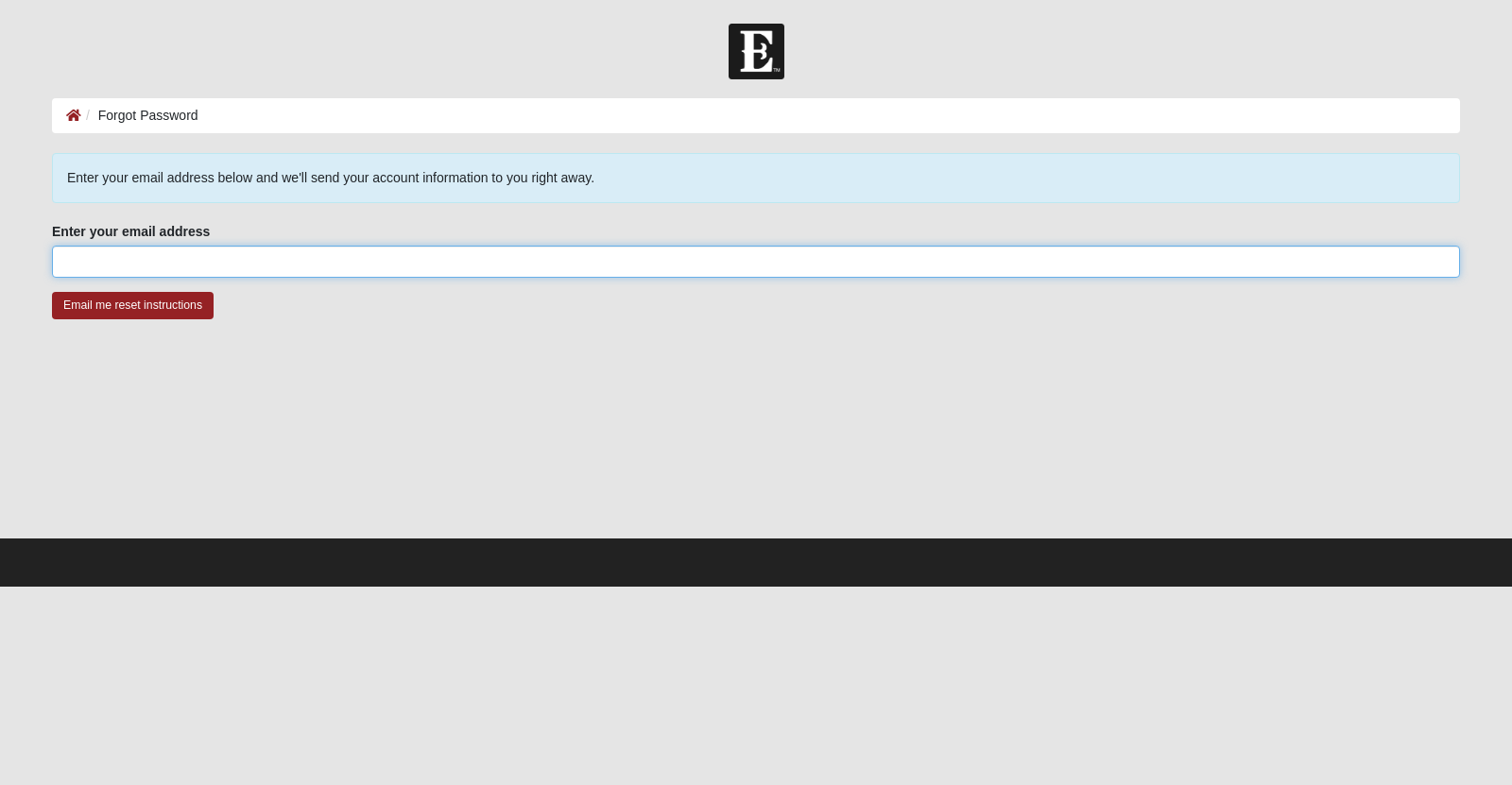
click at [184, 258] on input "Enter your email address" at bounding box center [756, 261] width 1408 height 32
type input "elaine@diversedatum.com"
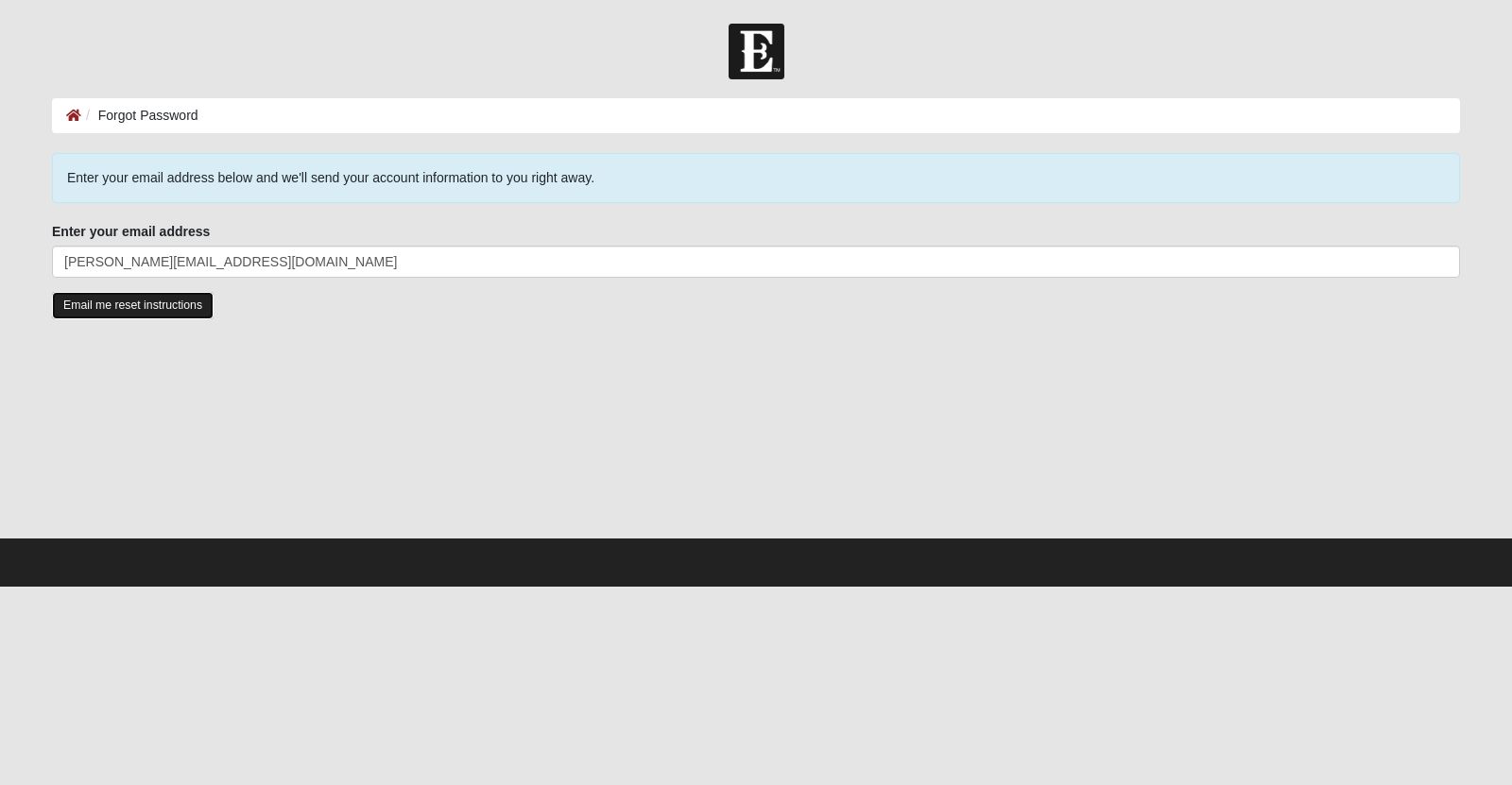
click at [164, 315] on input "Email me reset instructions" at bounding box center [133, 306] width 162 height 27
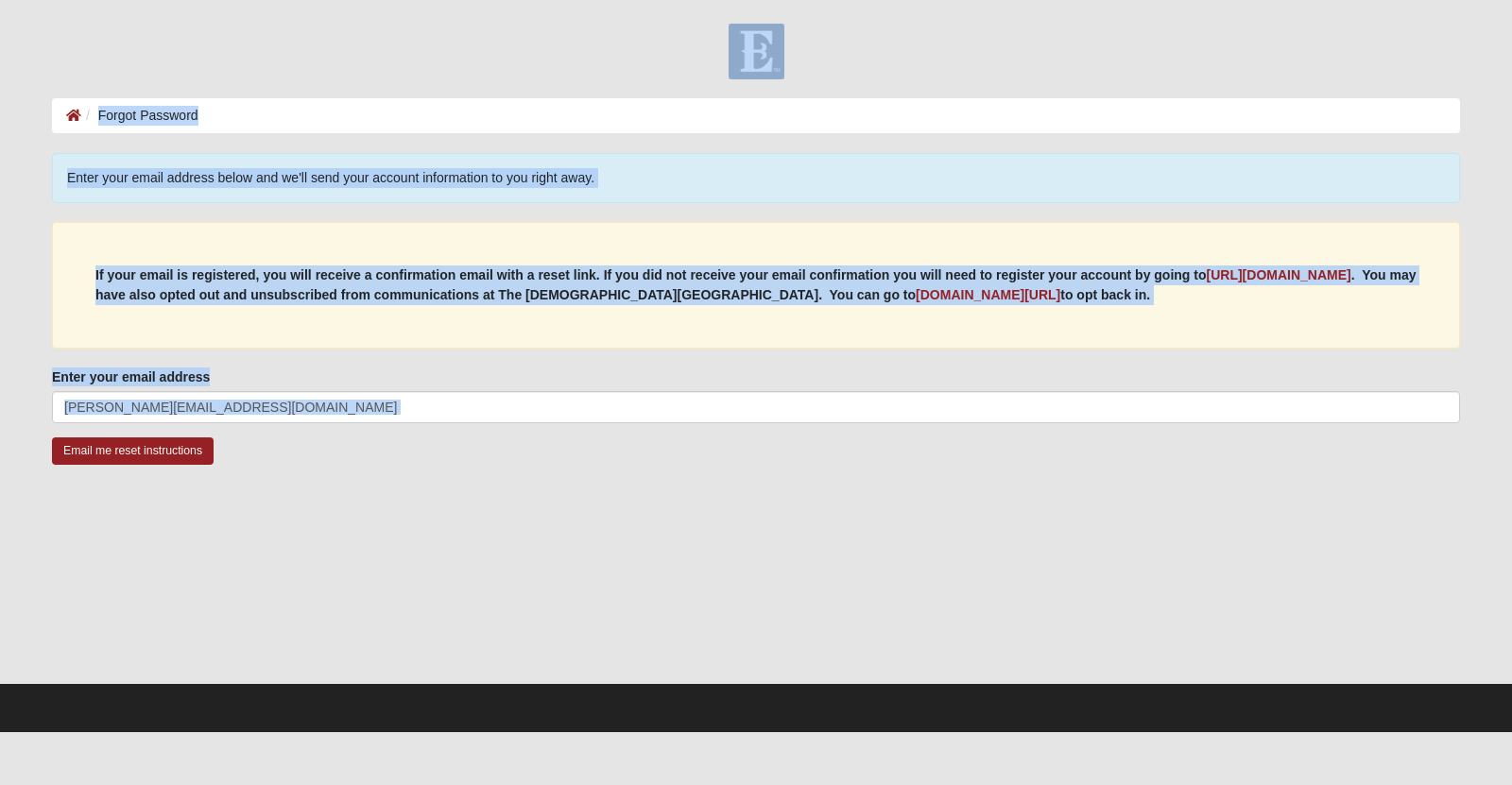
drag, startPoint x: 32, startPoint y: 17, endPoint x: 395, endPoint y: 669, distance: 746.2
click at [395, 669] on body "Log In Forgot Password Forgot Password Error Enter your email address below and…" at bounding box center [756, 366] width 1512 height 733
click at [47, 6] on body "Log In Forgot Password Forgot Password Error Enter your email address below and…" at bounding box center [756, 366] width 1512 height 733
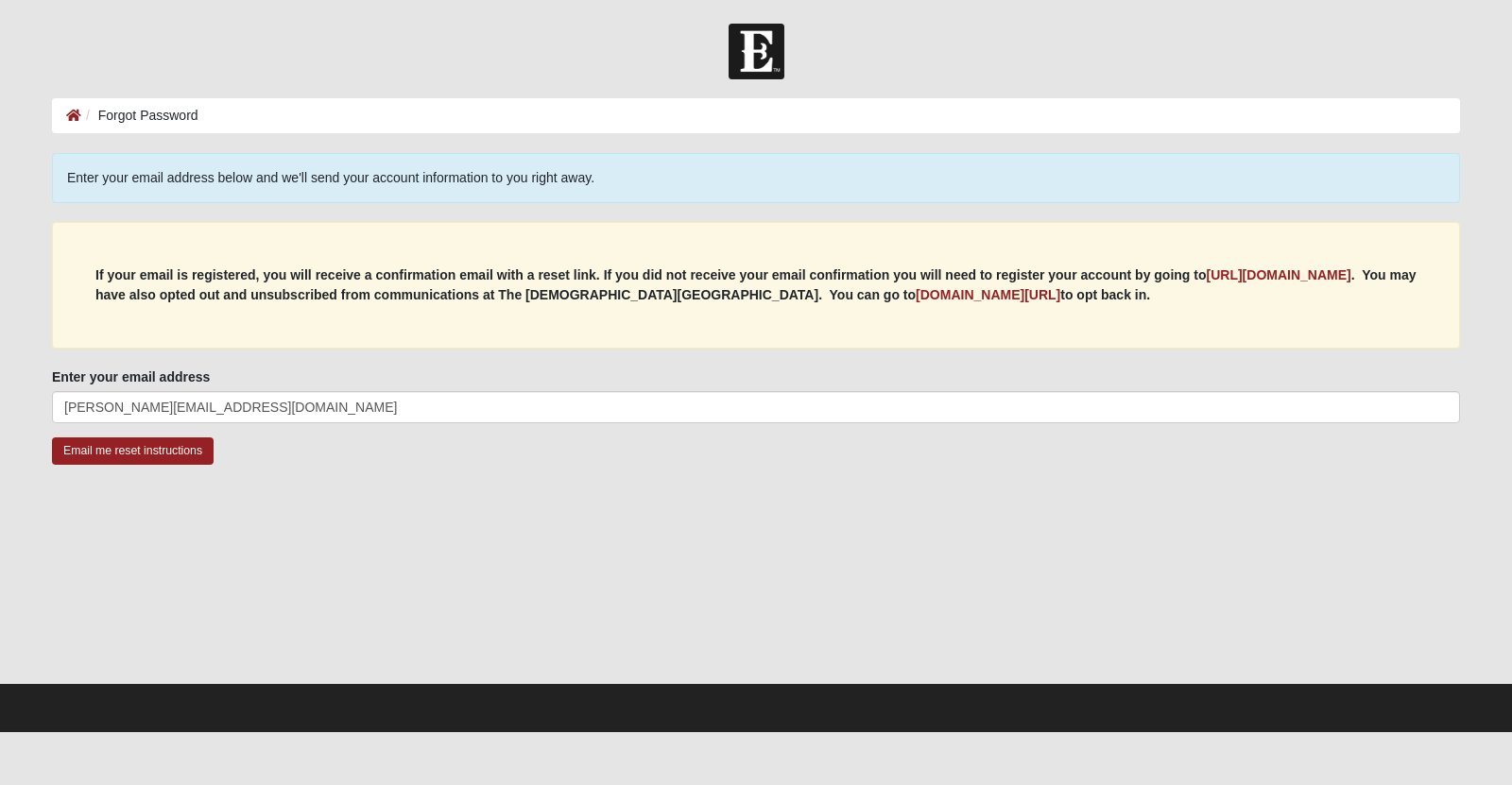
click at [52, 423] on div at bounding box center [52, 423] width 0 height 0
click at [1277, 412] on div "Enter your email address elaine@diversedatum.com Enter your email address is re…" at bounding box center [756, 395] width 1408 height 55
click at [144, 465] on input "Email me reset instructions" at bounding box center [133, 451] width 162 height 27
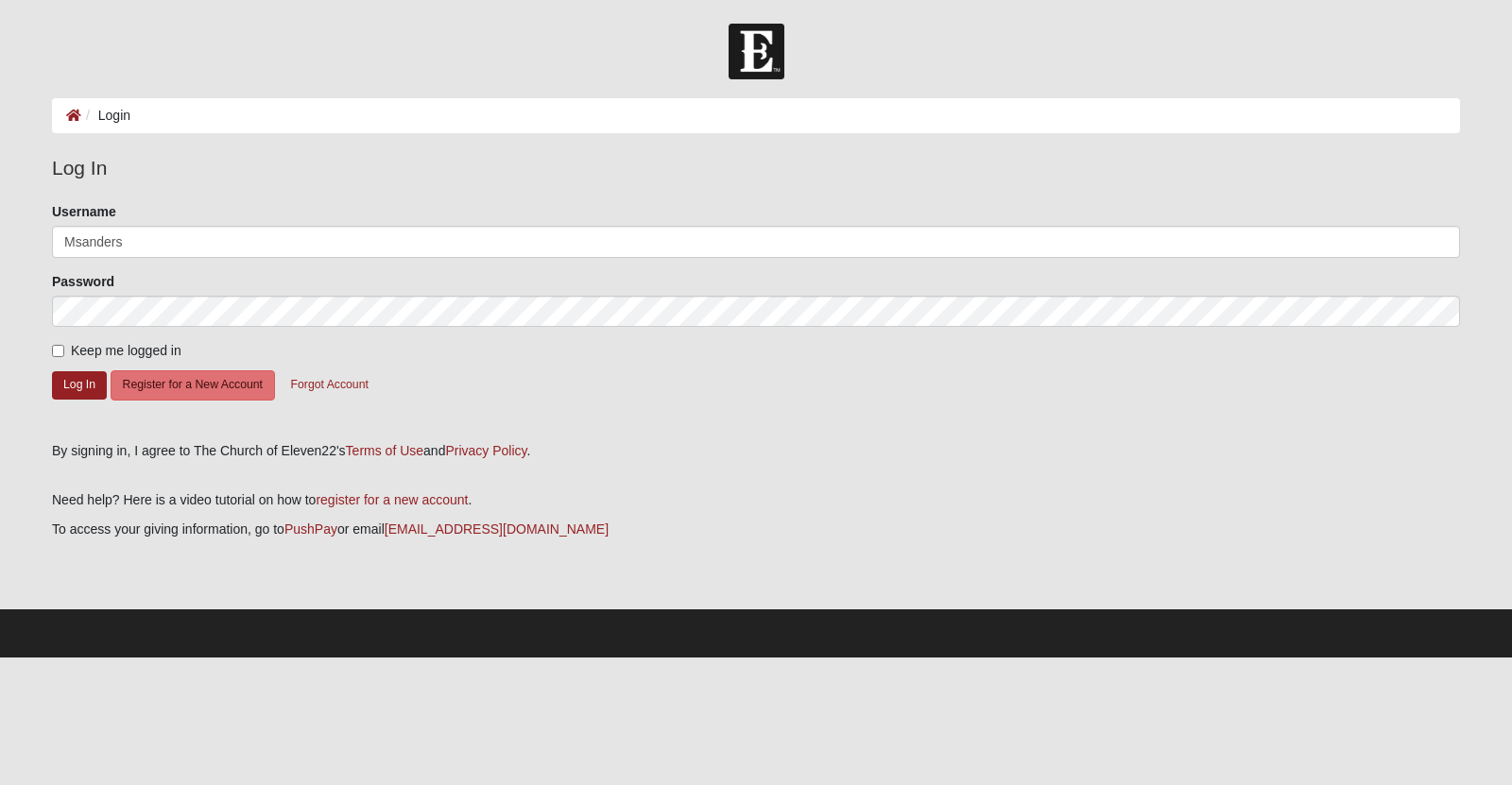
click at [133, 255] on input "Msanders" at bounding box center [756, 242] width 1408 height 32
click at [52, 327] on div at bounding box center [52, 327] width 0 height 0
type input "[PERSON_NAME][EMAIL_ADDRESS][DOMAIN_NAME]"
click at [380, 395] on button "Forgot Account" at bounding box center [329, 385] width 102 height 29
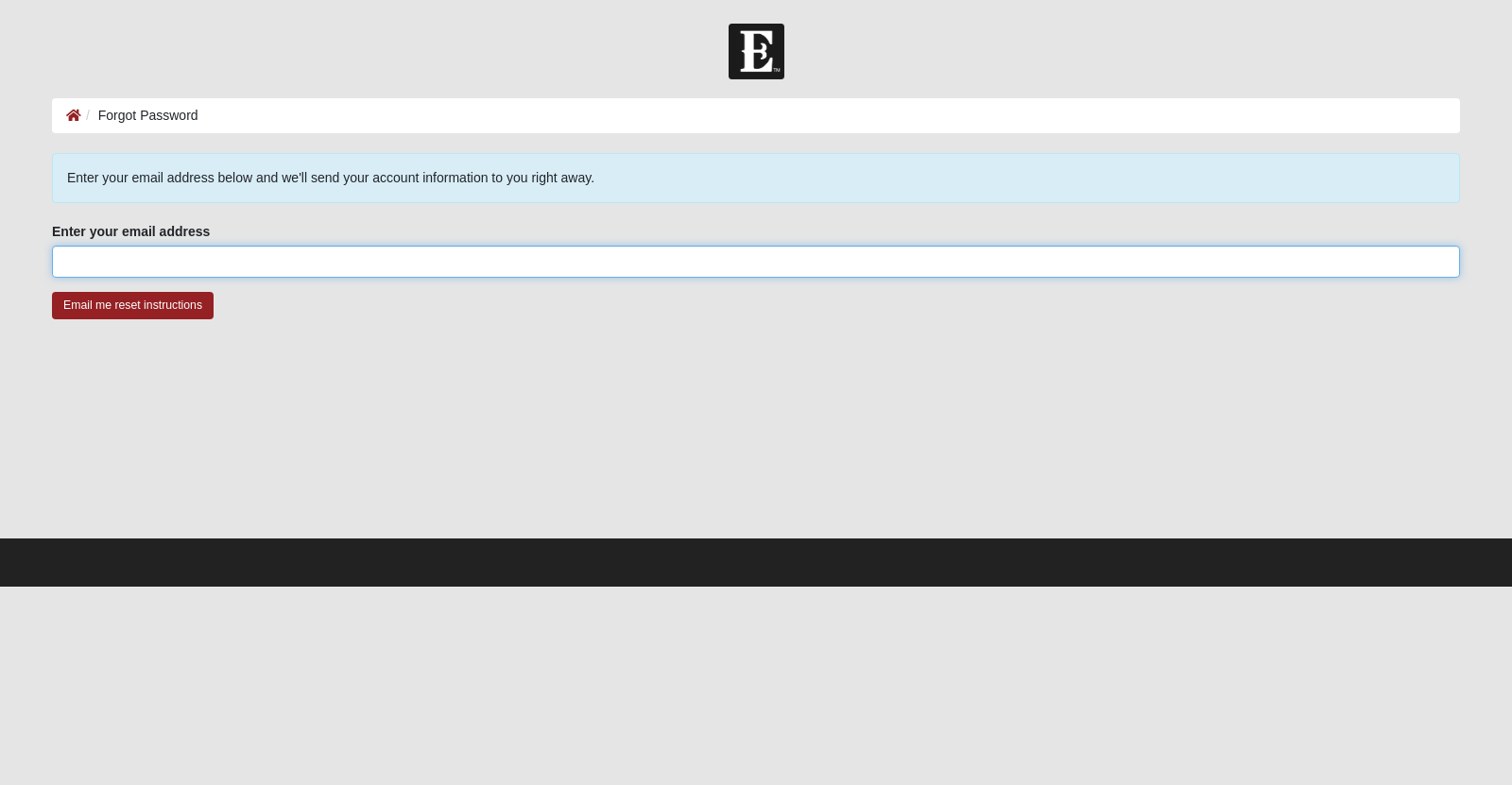
click at [284, 265] on input "Enter your email address" at bounding box center [756, 261] width 1408 height 32
type input "[PERSON_NAME][EMAIL_ADDRESS][DOMAIN_NAME]"
click at [52, 292] on input "Email me reset instructions" at bounding box center [133, 306] width 162 height 27
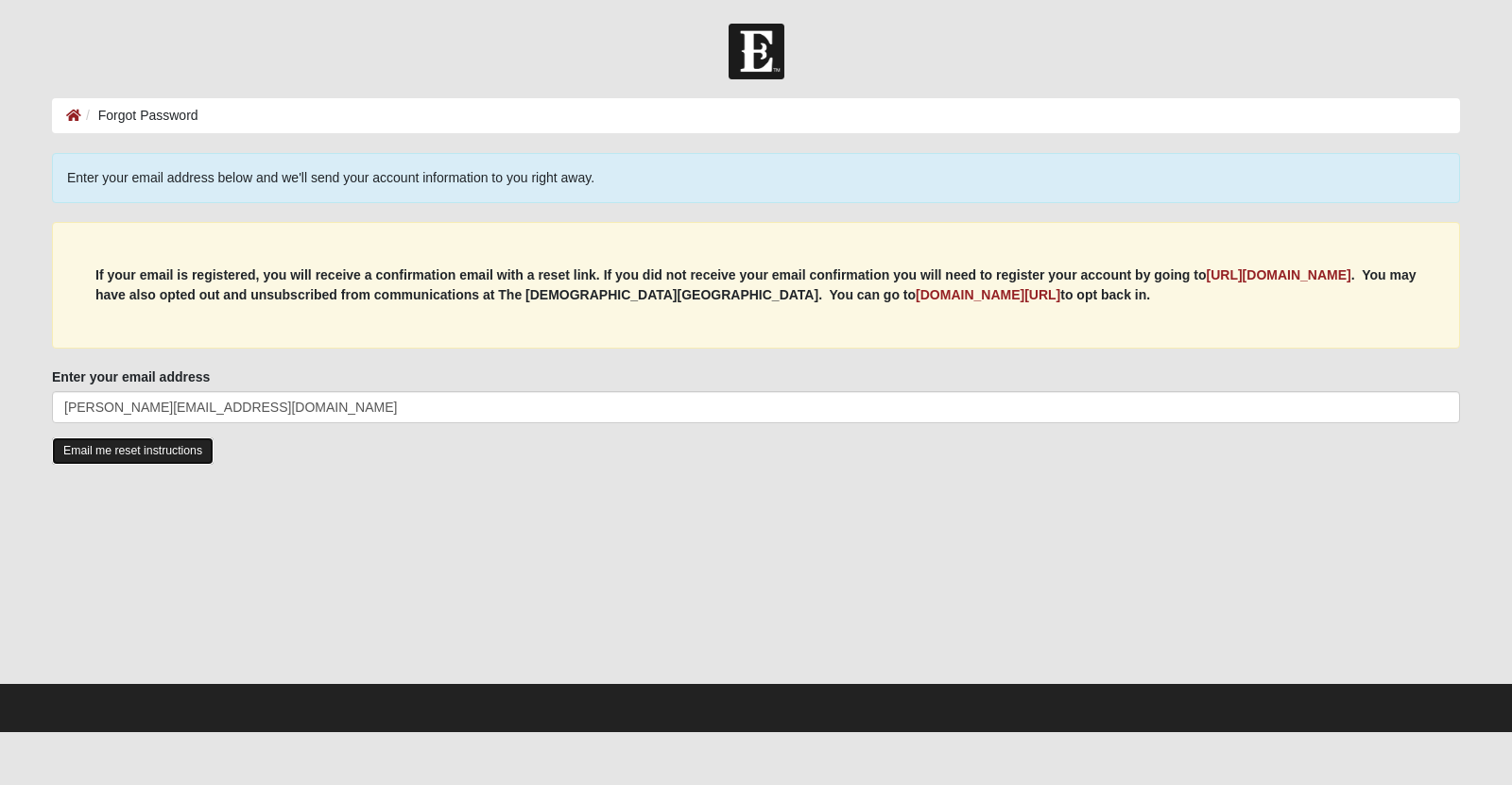
click at [159, 465] on input "Email me reset instructions" at bounding box center [133, 451] width 162 height 27
click at [138, 465] on input "Email me reset instructions" at bounding box center [133, 451] width 162 height 27
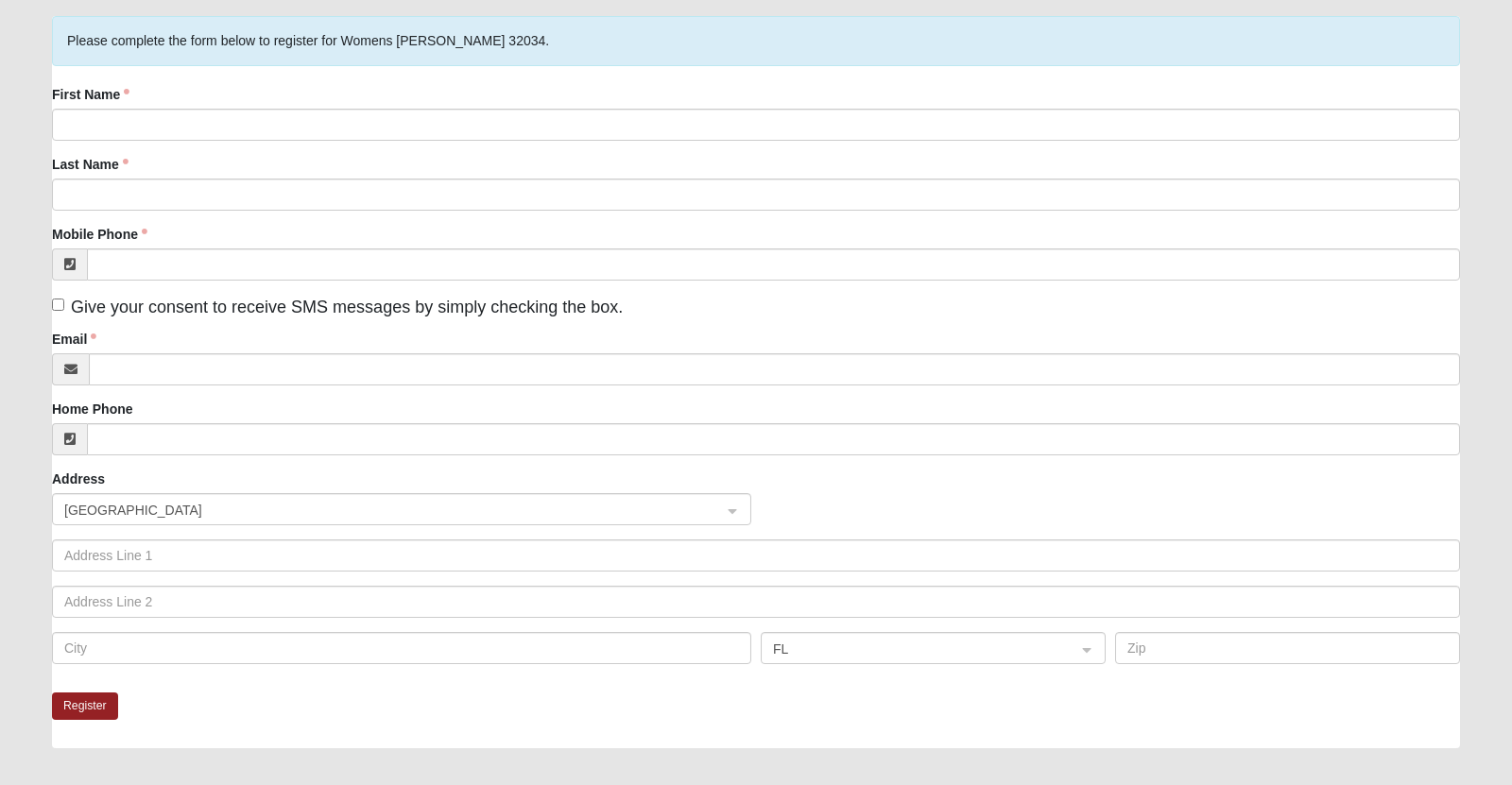
scroll to position [134, 0]
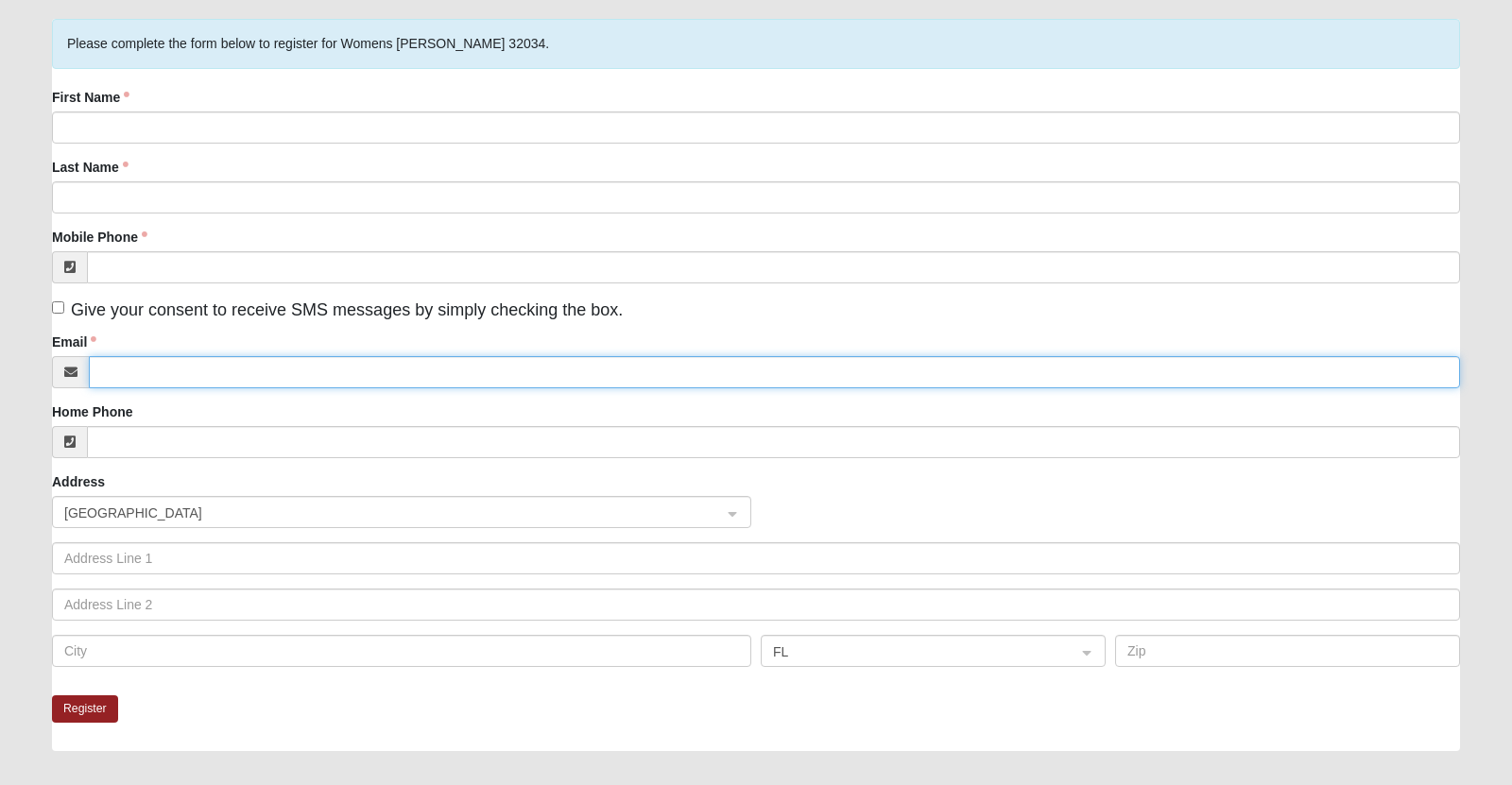
click at [515, 388] on input "Email" at bounding box center [774, 372] width 1371 height 32
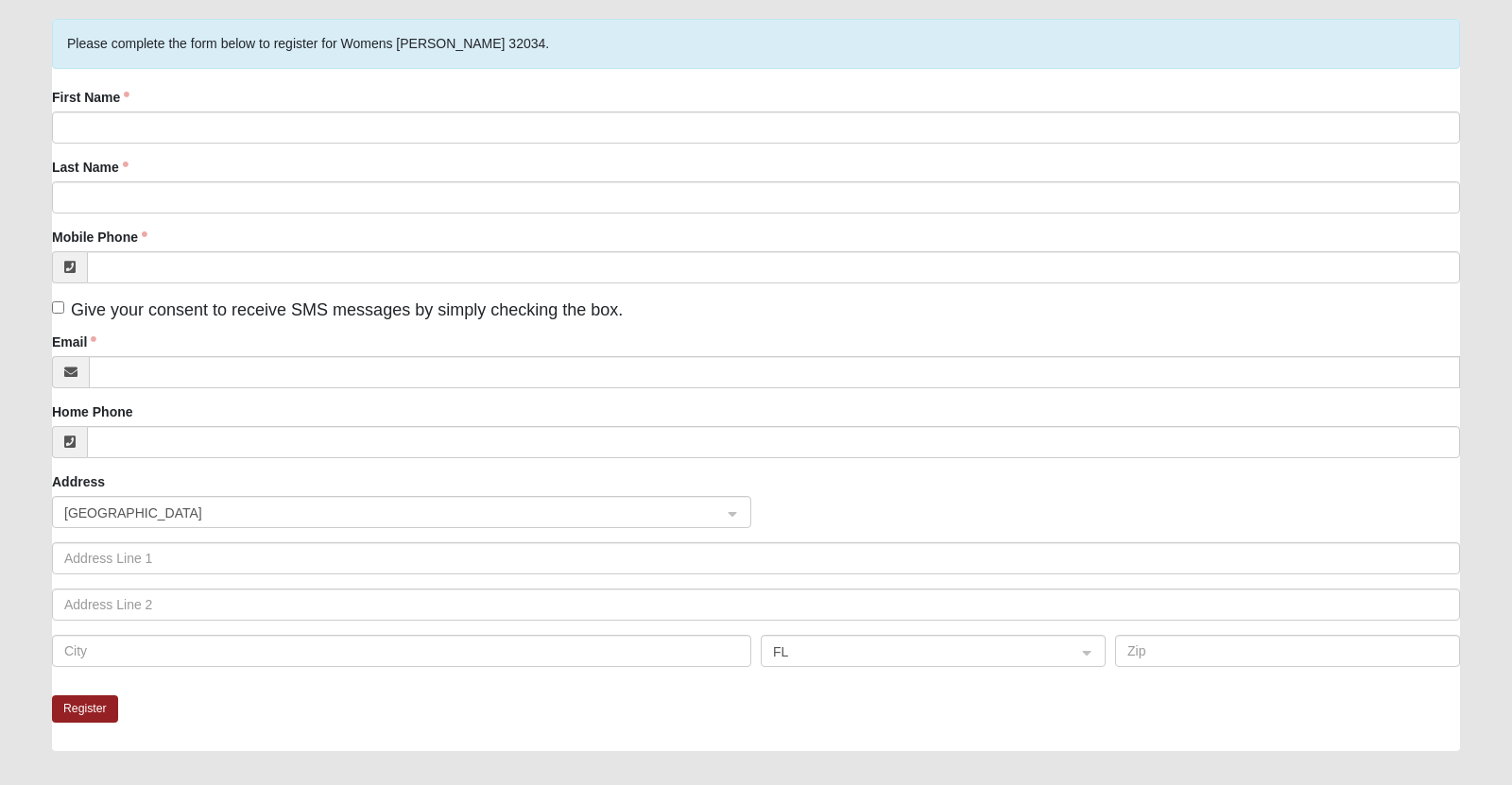
click at [1484, 33] on form "Log In Disciple Group Registration Disciple Groups Disciple Group Registration …" at bounding box center [756, 449] width 1512 height 1120
